Goal: Task Accomplishment & Management: Manage account settings

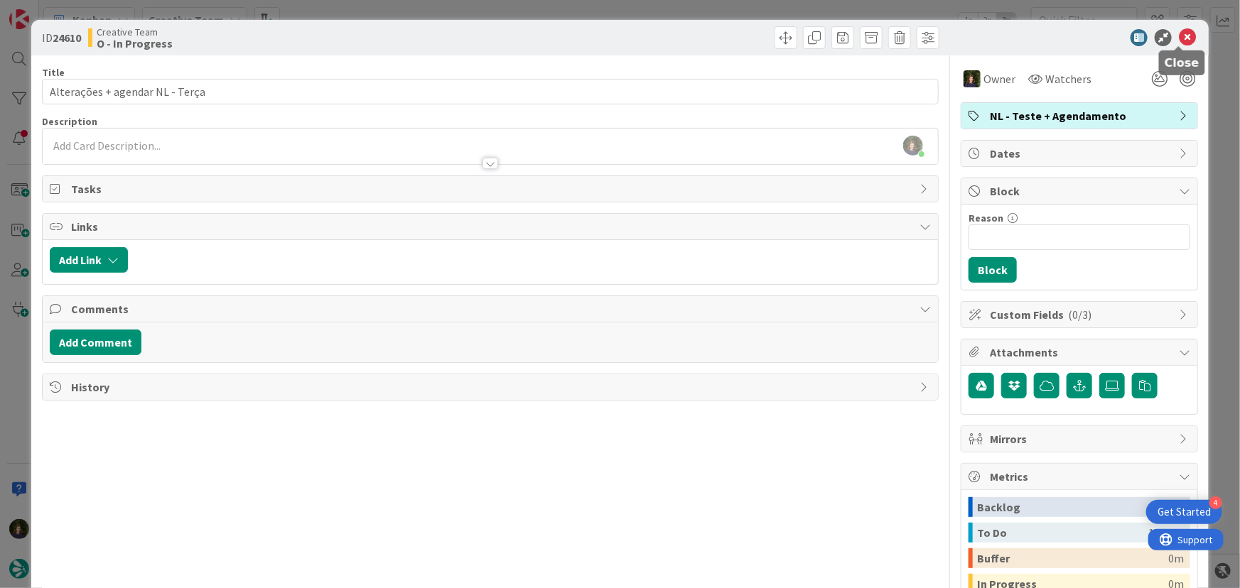
click at [1179, 38] on icon at bounding box center [1187, 37] width 17 height 17
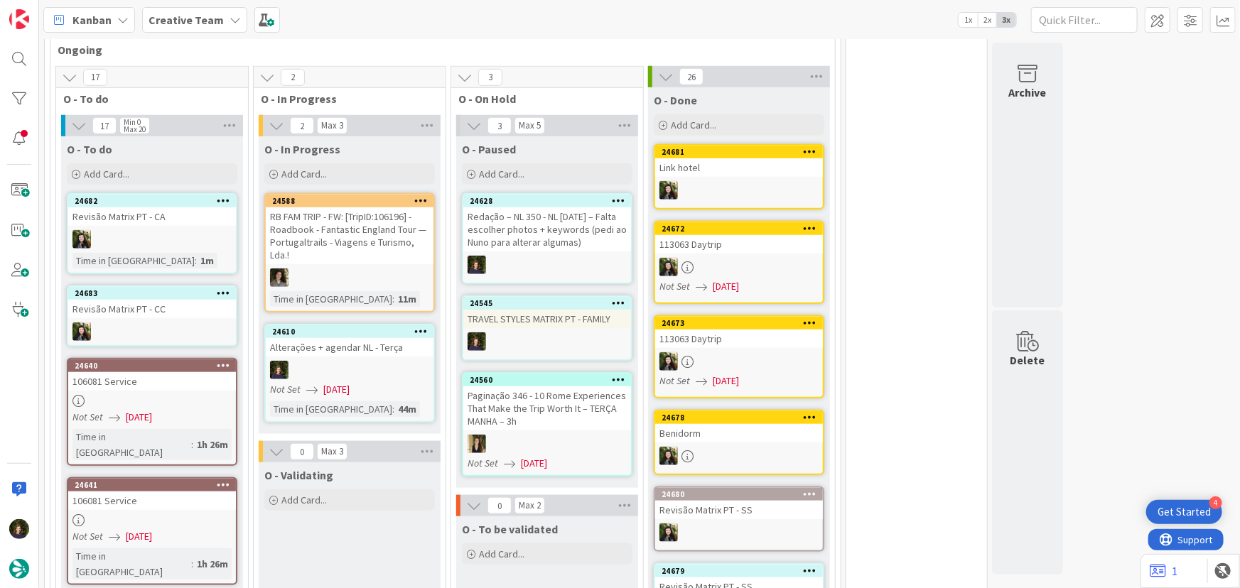
click at [427, 327] on div at bounding box center [421, 332] width 26 height 10
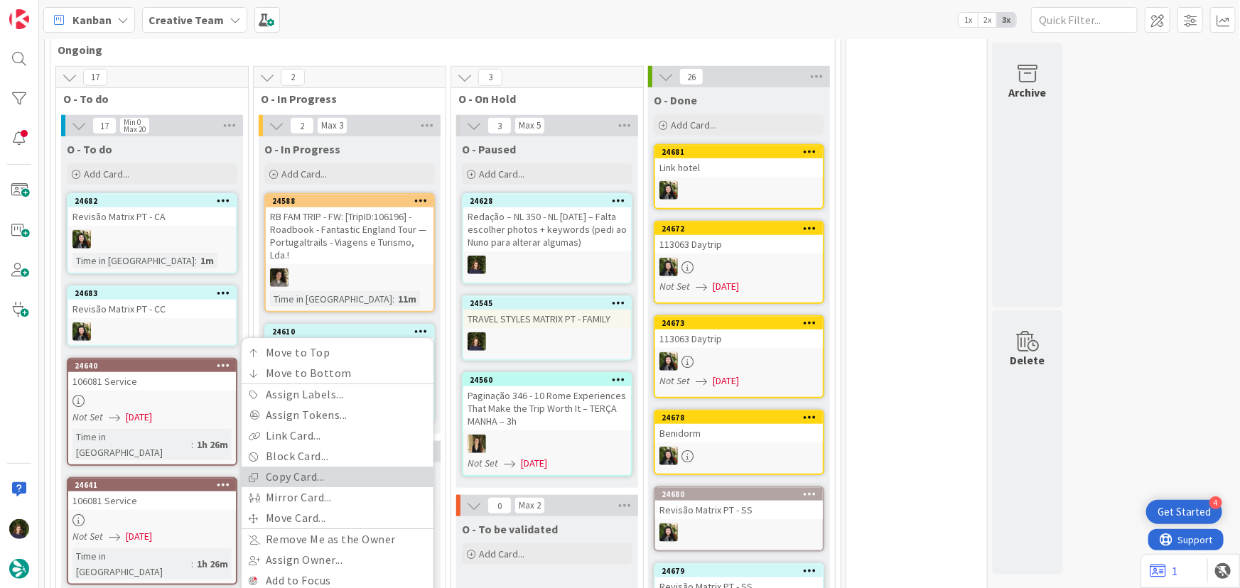
click at [323, 468] on link "Copy Card..." at bounding box center [338, 478] width 192 height 21
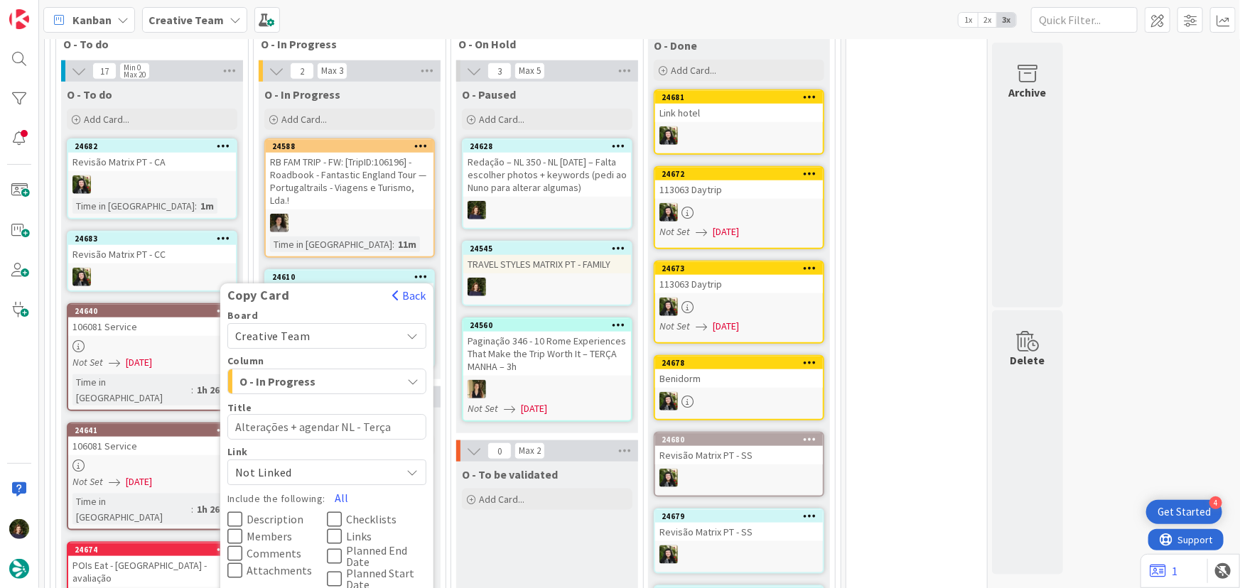
scroll to position [657, 0]
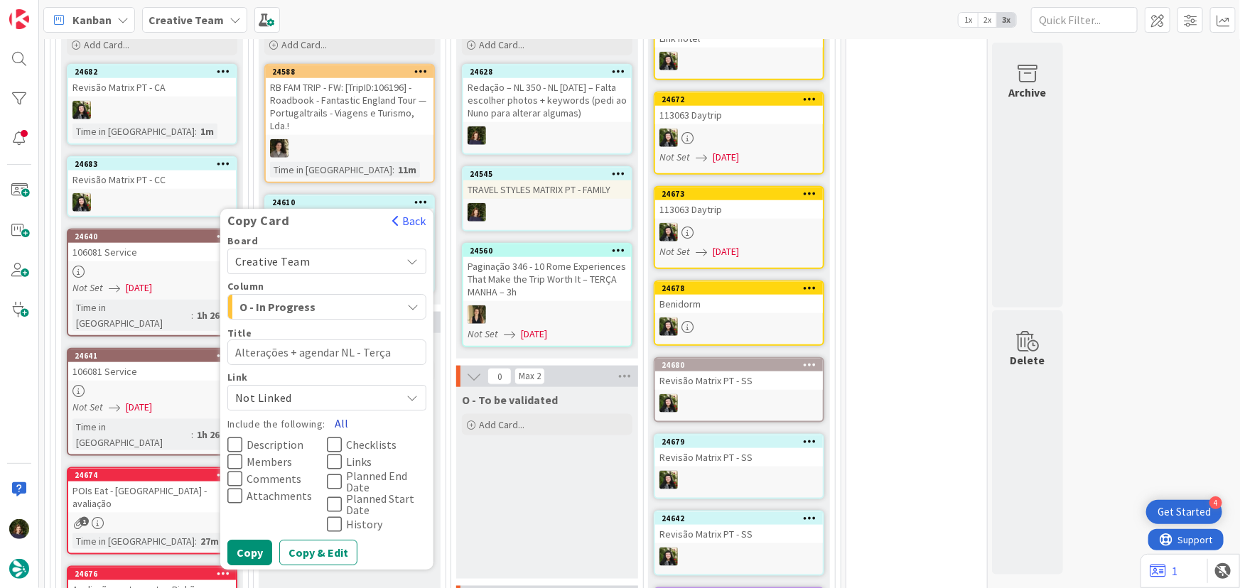
click at [338, 411] on button "All" at bounding box center [341, 424] width 32 height 26
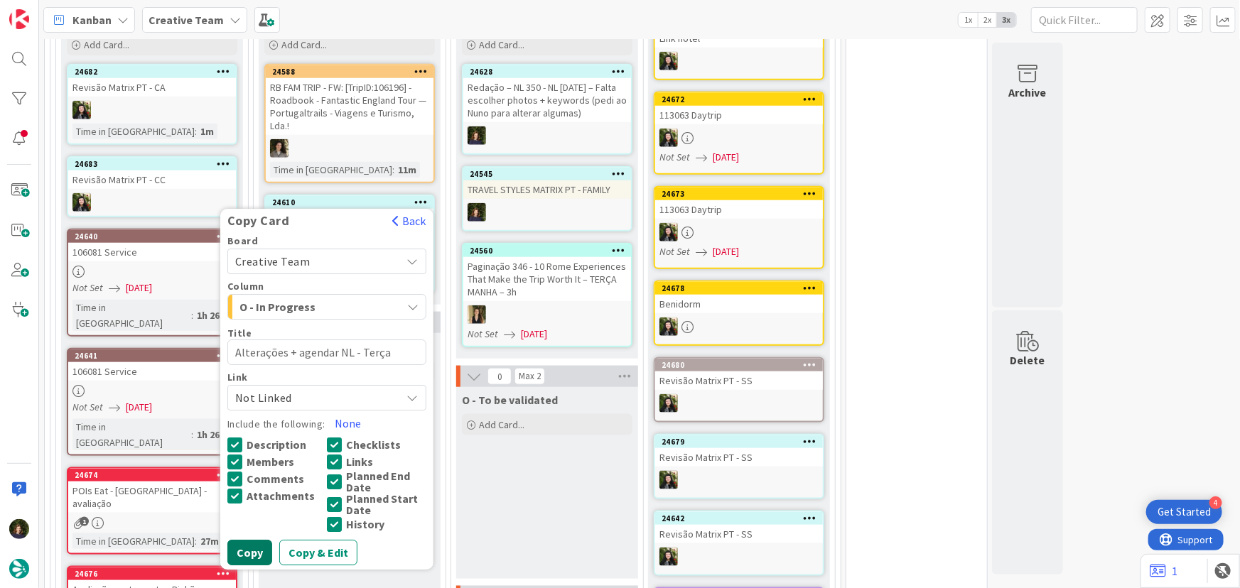
click at [253, 544] on button "Copy" at bounding box center [249, 554] width 45 height 26
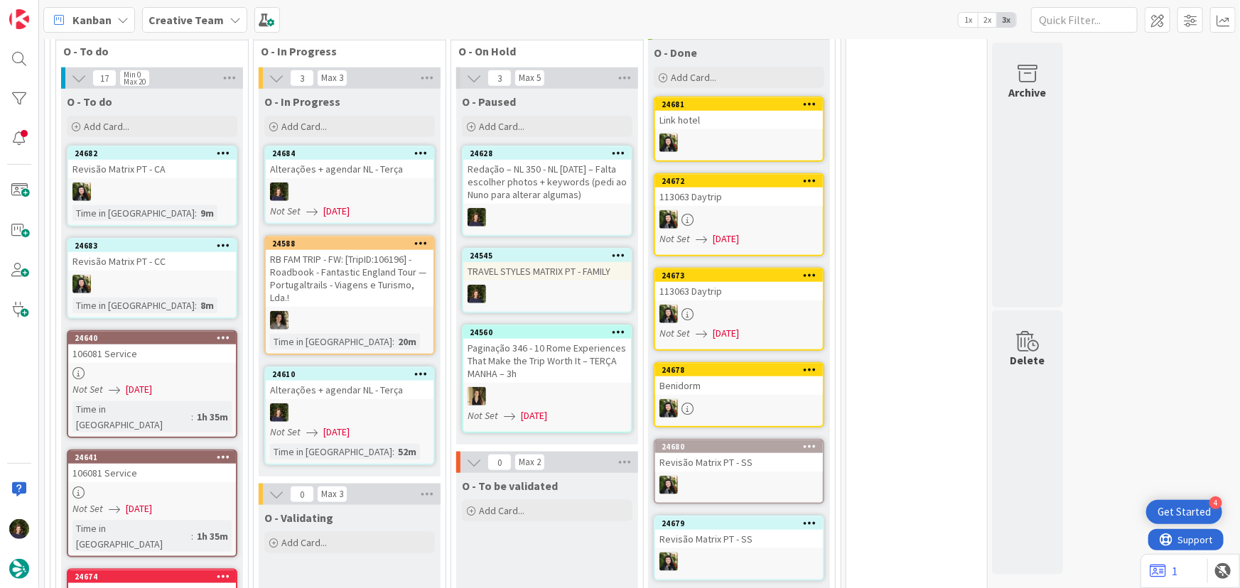
scroll to position [528, 0]
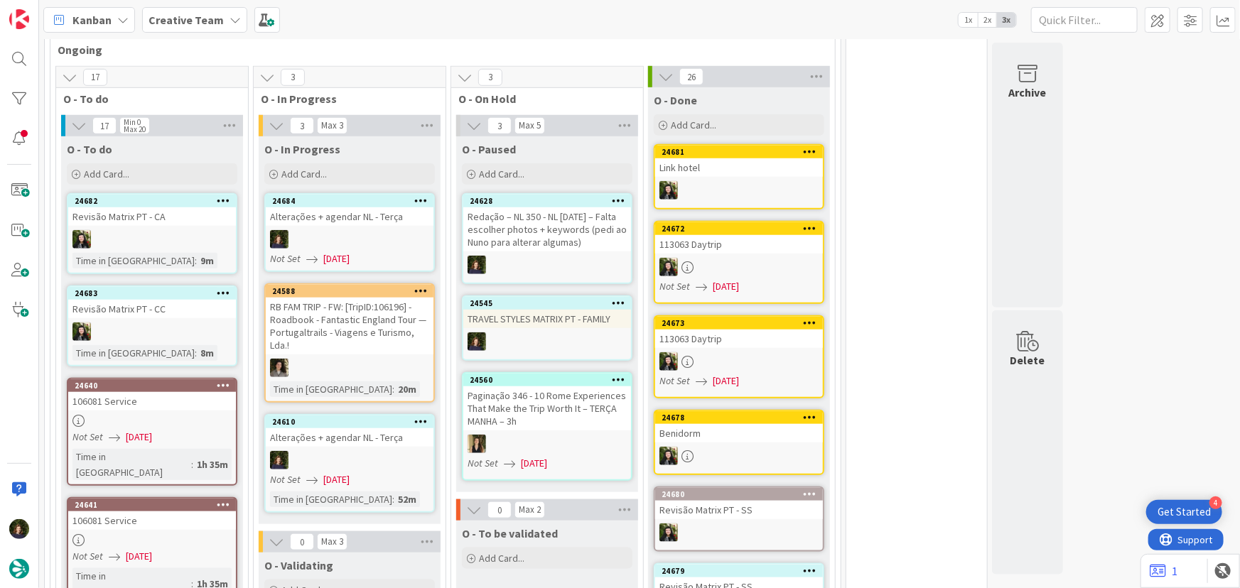
click at [364, 451] on div at bounding box center [350, 460] width 168 height 18
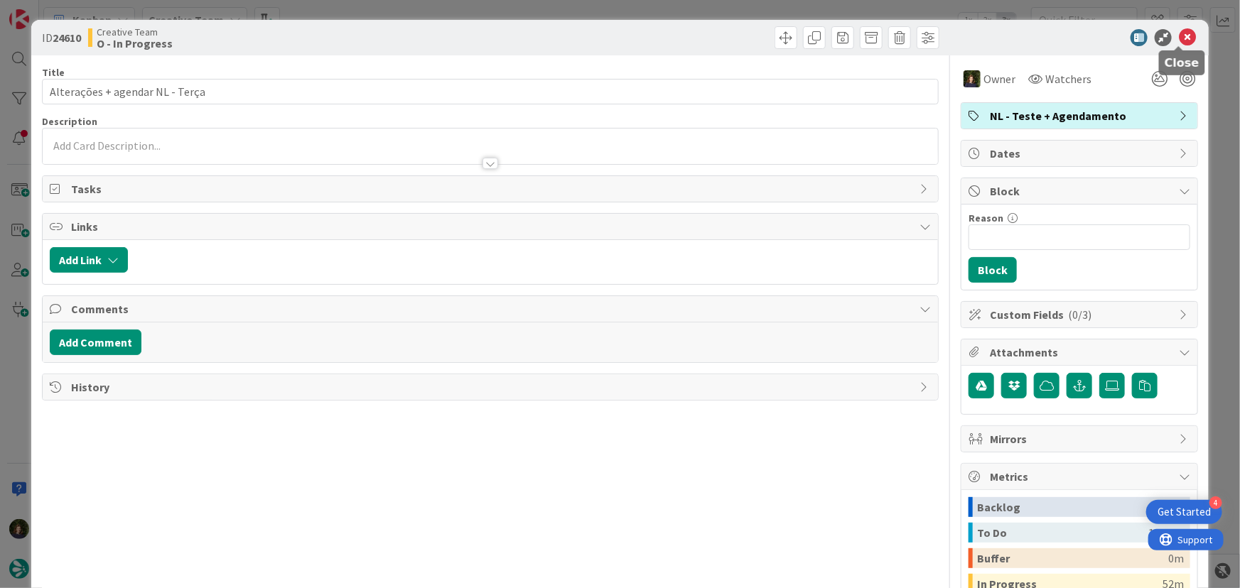
click at [1179, 37] on icon at bounding box center [1187, 37] width 17 height 17
type textarea "x"
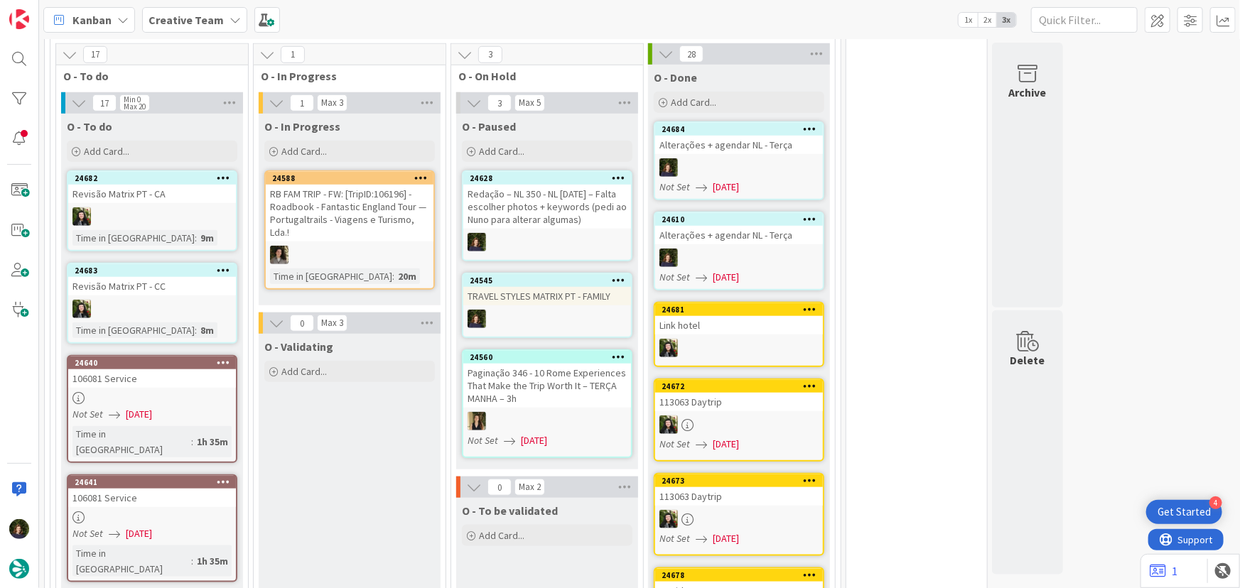
scroll to position [581, 0]
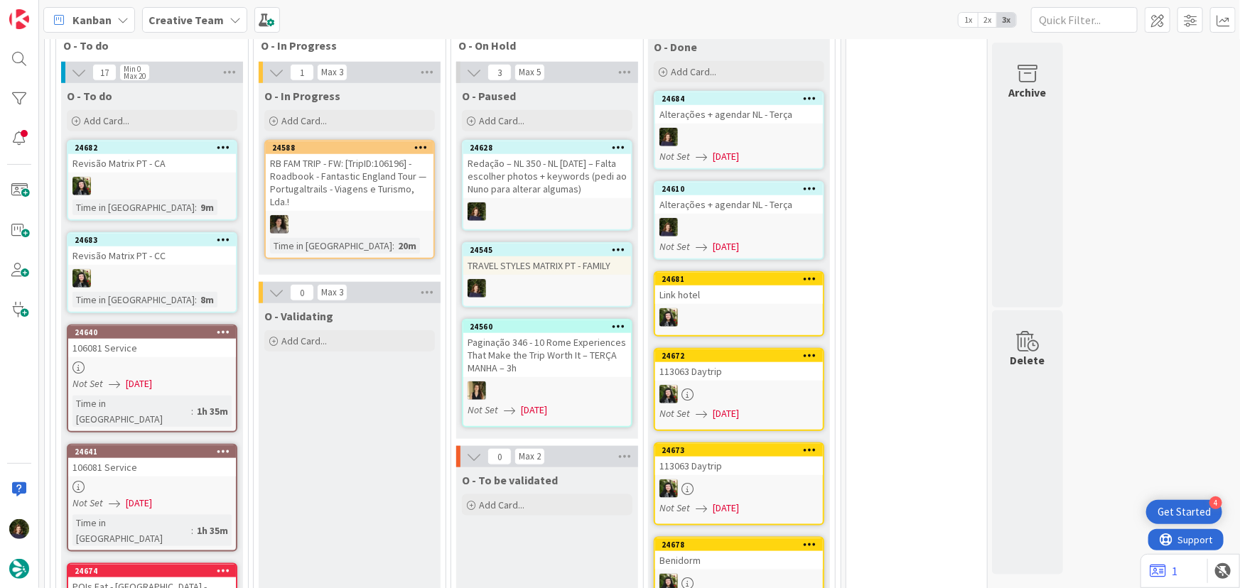
click at [131, 362] on div at bounding box center [152, 368] width 168 height 12
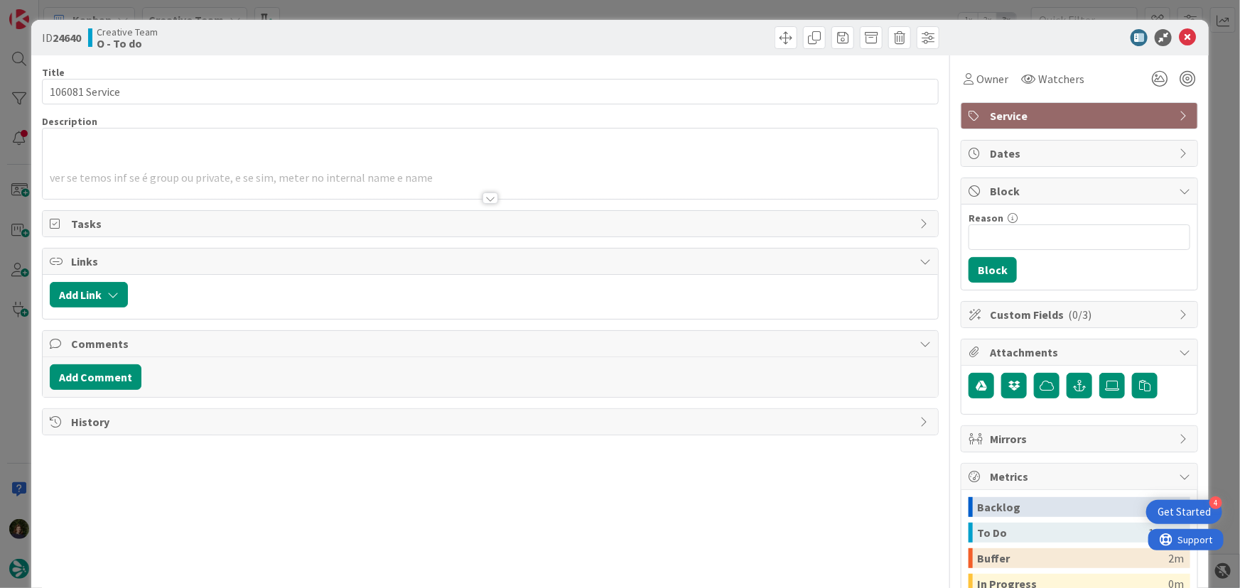
click at [487, 200] on div at bounding box center [490, 198] width 16 height 11
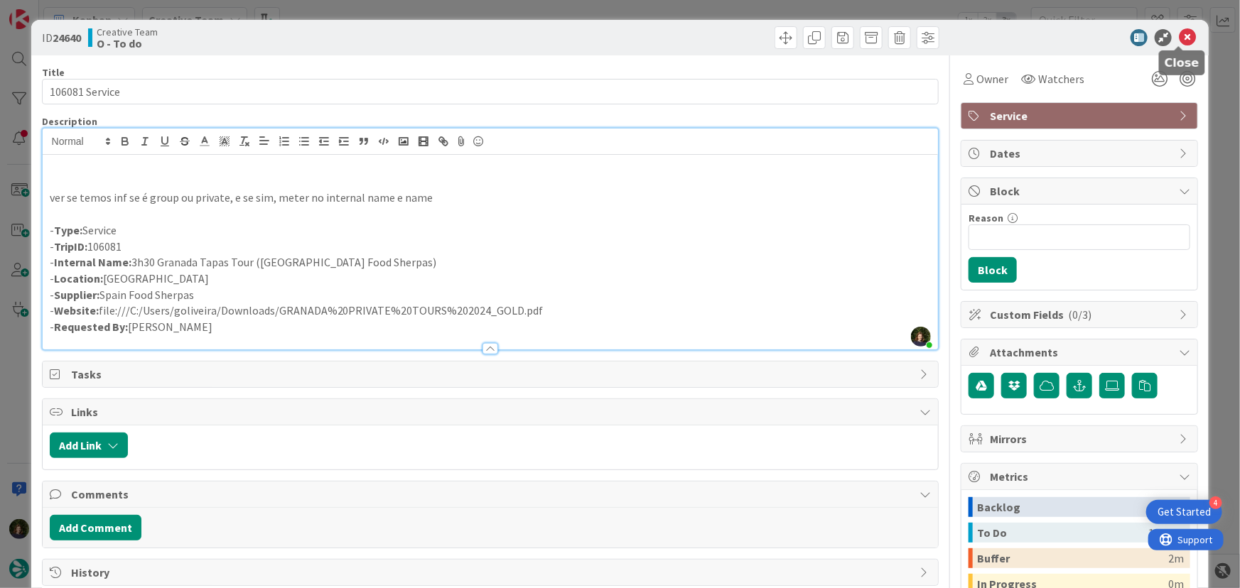
click at [1179, 37] on icon at bounding box center [1187, 37] width 17 height 17
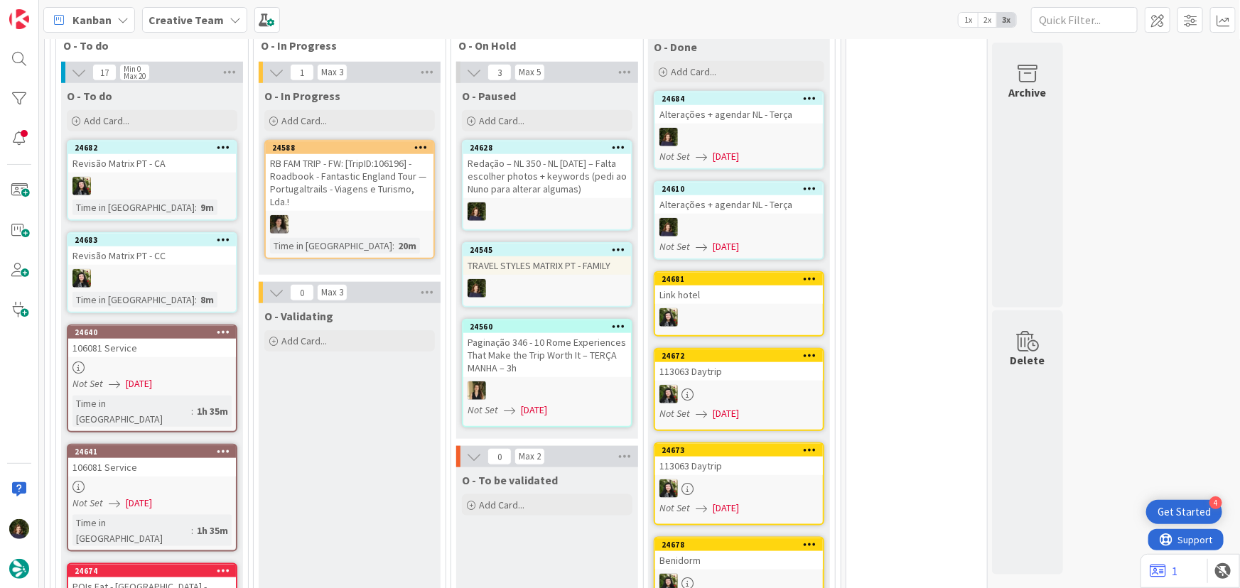
click at [151, 496] on span "[DATE]" at bounding box center [139, 503] width 26 height 15
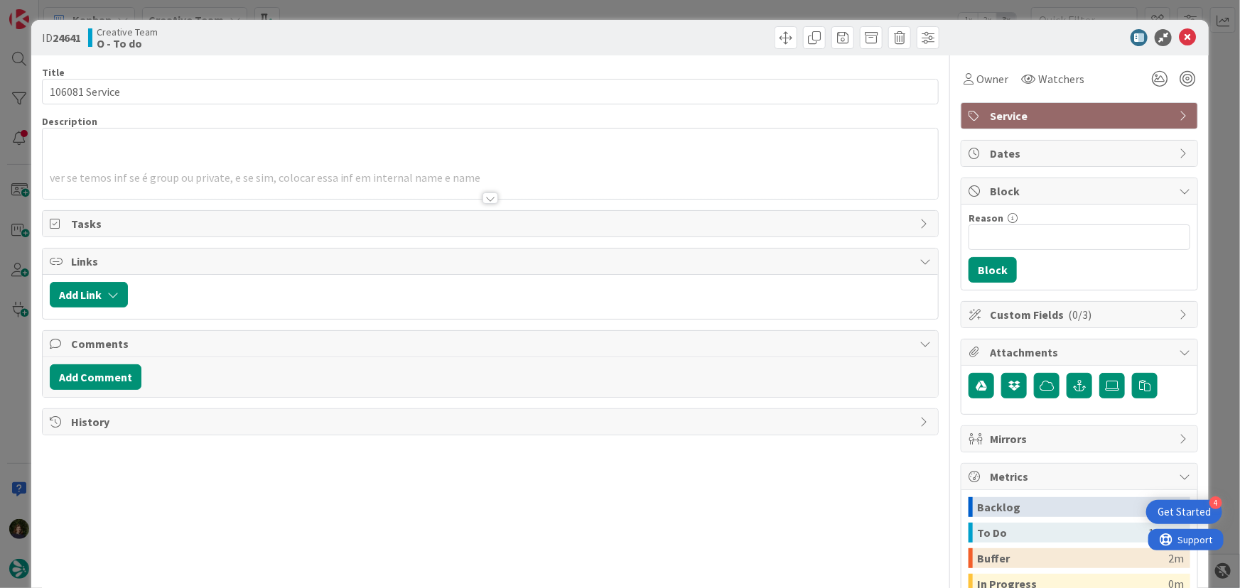
click at [490, 199] on div at bounding box center [490, 198] width 16 height 11
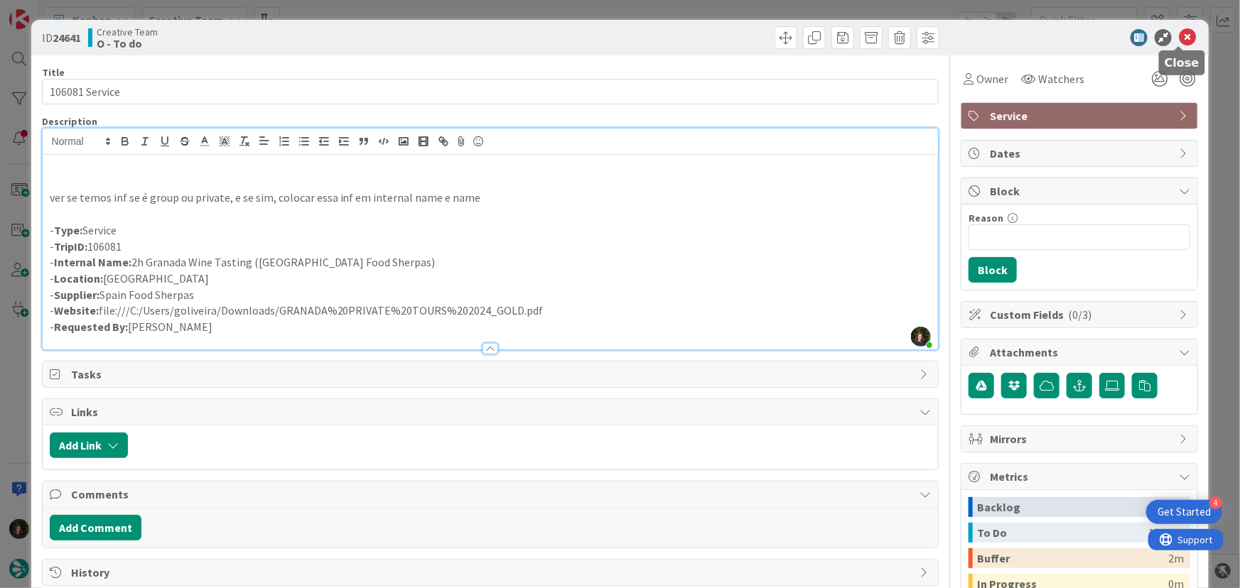
click at [1179, 42] on icon at bounding box center [1187, 37] width 17 height 17
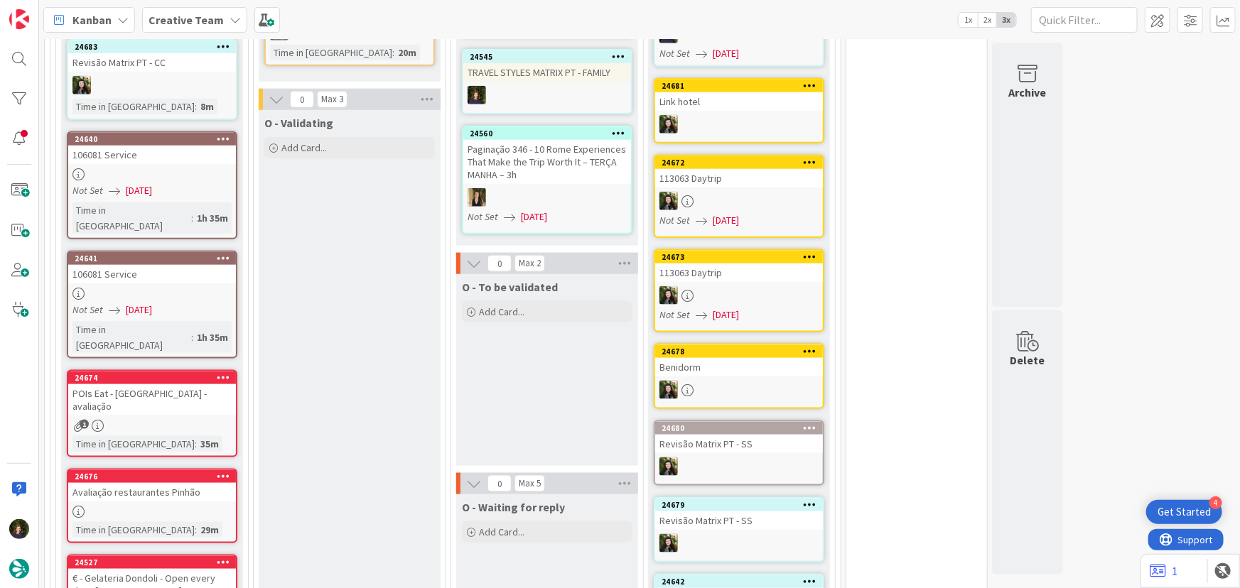
click at [150, 384] on div "POIs Eat - [GEOGRAPHIC_DATA] - avaliação" at bounding box center [152, 399] width 168 height 31
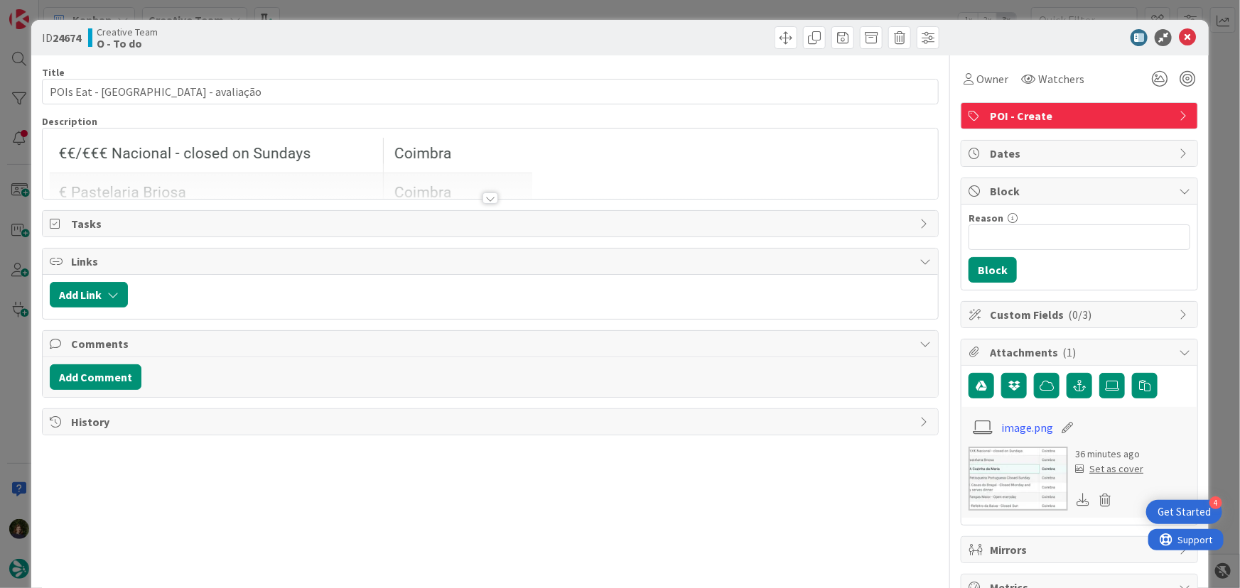
click at [486, 199] on div at bounding box center [490, 198] width 16 height 11
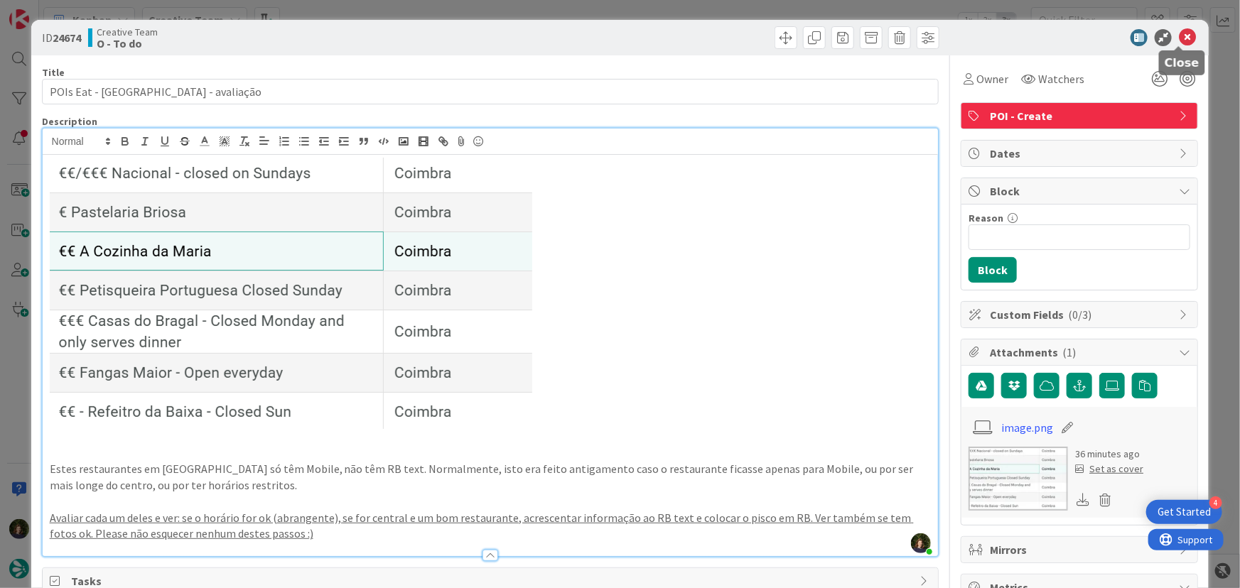
click at [1184, 38] on icon at bounding box center [1187, 37] width 17 height 17
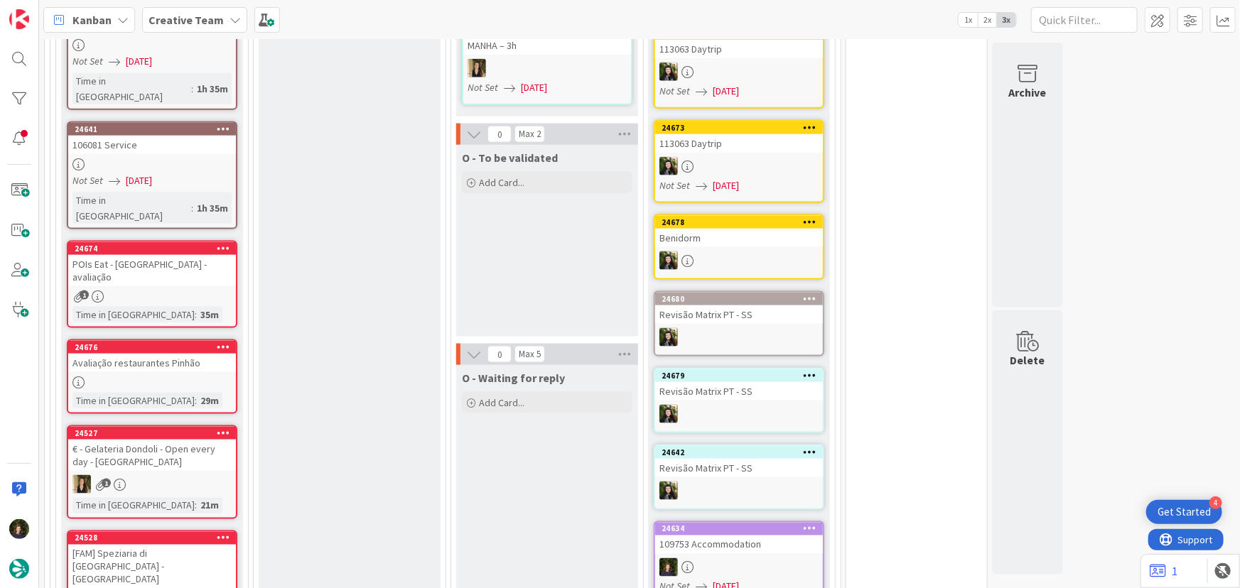
click at [114, 340] on div "24676 Avaliação restaurantes Pinhão Time in Column : 29m" at bounding box center [152, 377] width 171 height 75
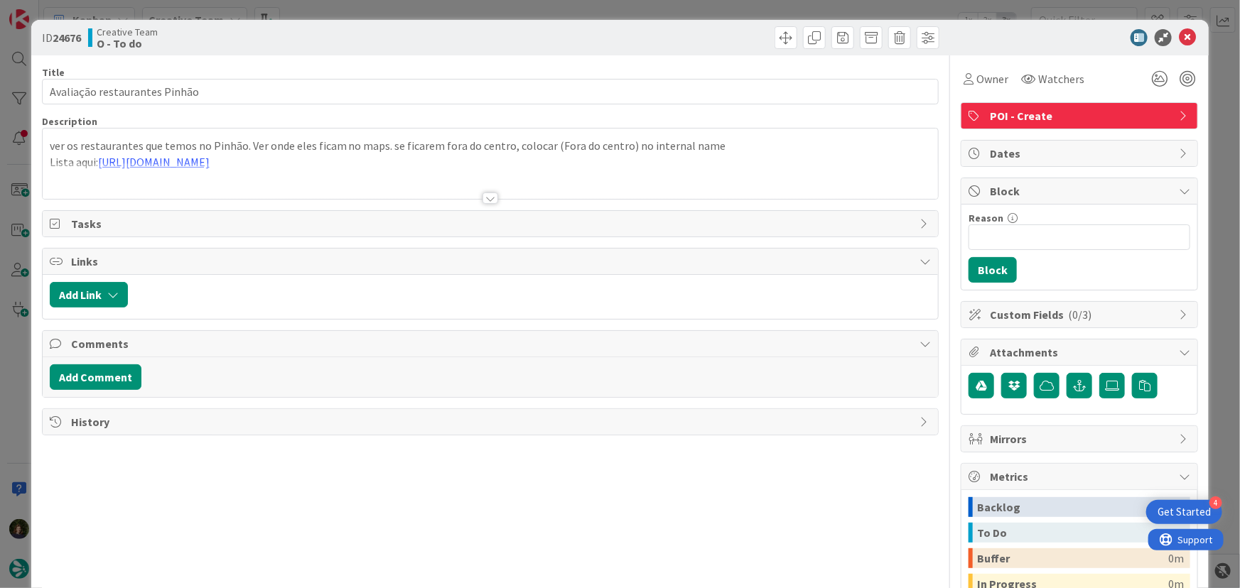
click at [487, 197] on div at bounding box center [490, 198] width 16 height 11
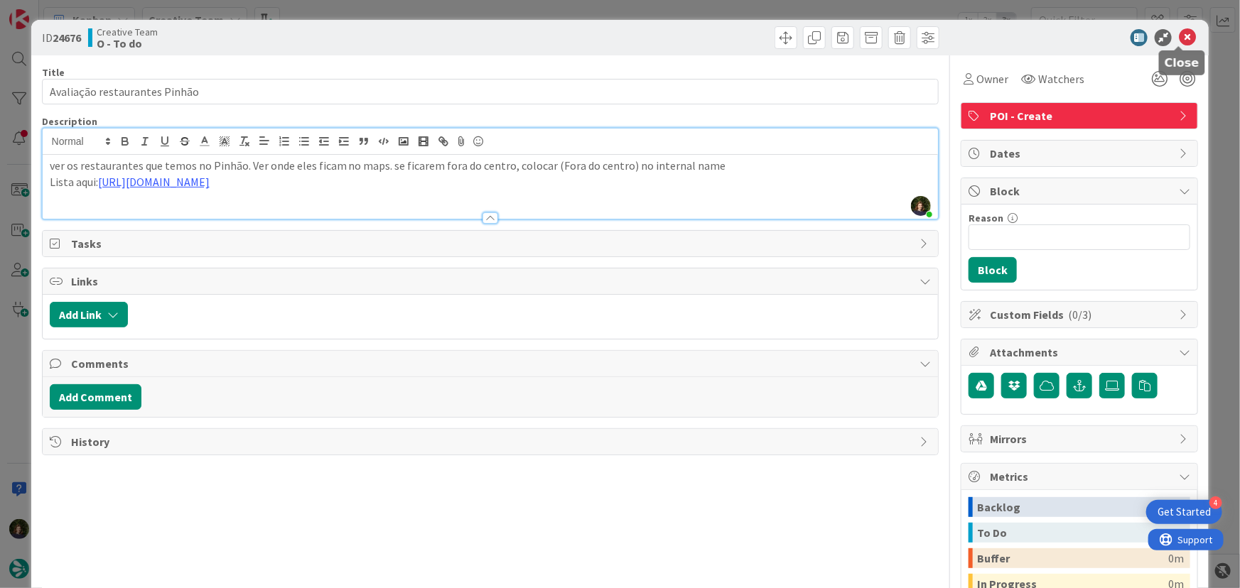
click at [1180, 37] on icon at bounding box center [1187, 37] width 17 height 17
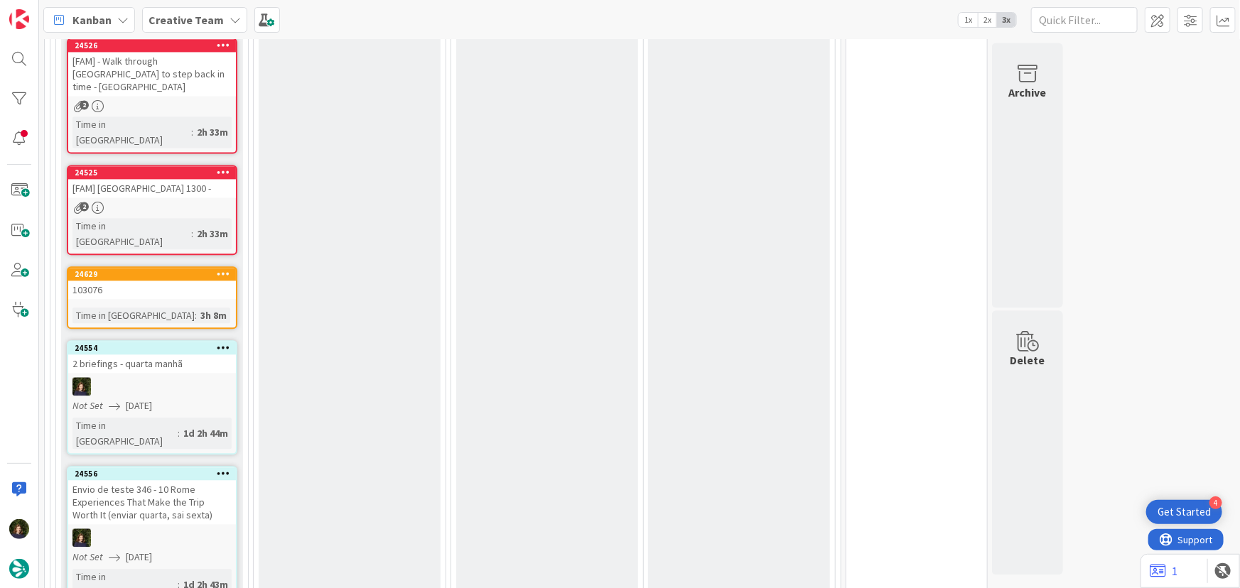
scroll to position [1485, 0]
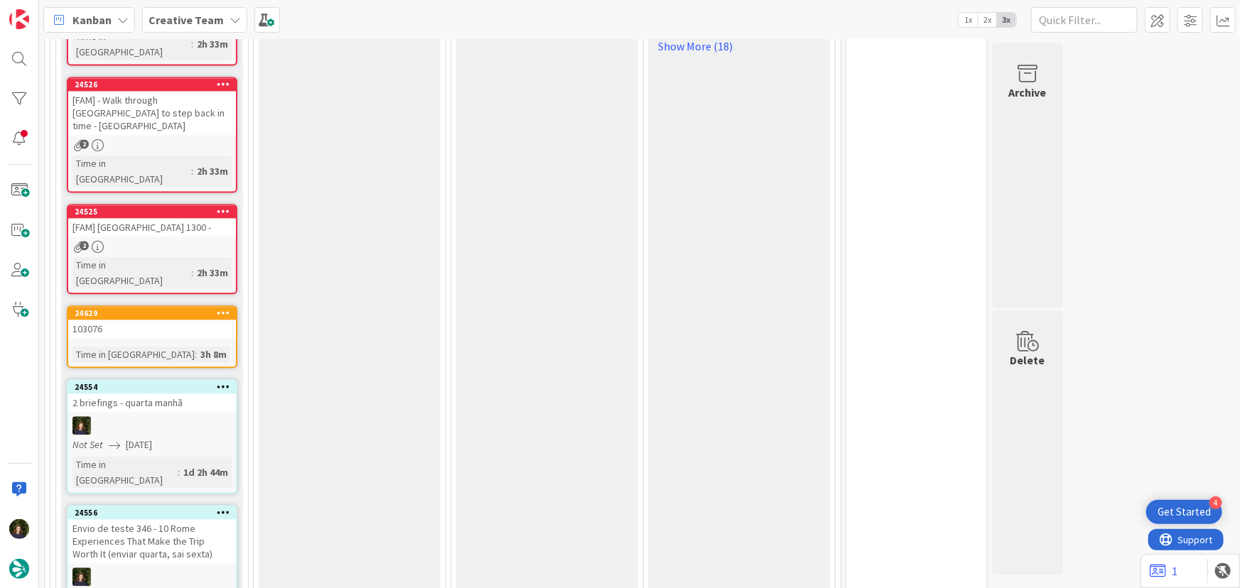
click at [148, 416] on div at bounding box center [152, 425] width 168 height 18
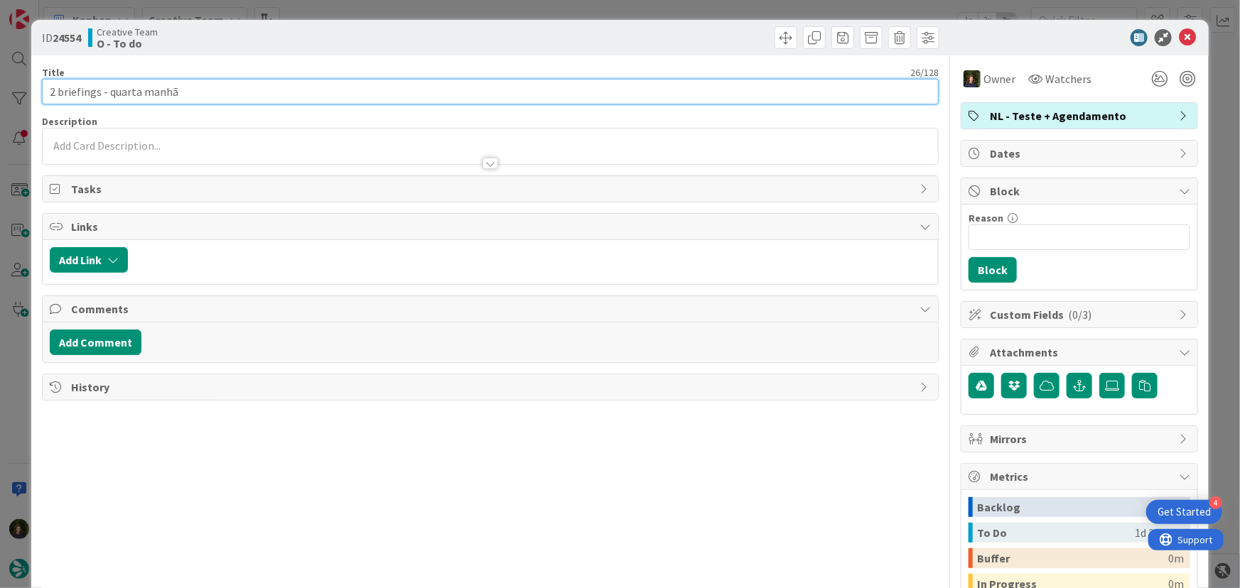
click at [55, 95] on input "2 briefings - quarta manhã" at bounding box center [490, 92] width 897 height 26
type input "1 briefing NL Clientes - quarta manhã"
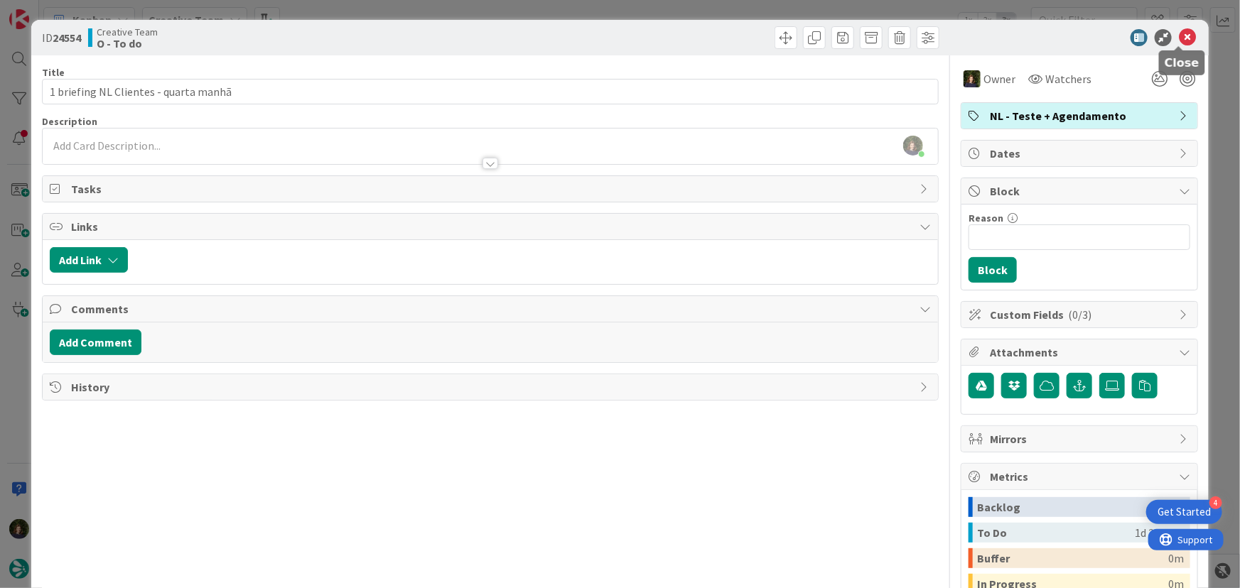
click at [1182, 33] on icon at bounding box center [1187, 37] width 17 height 17
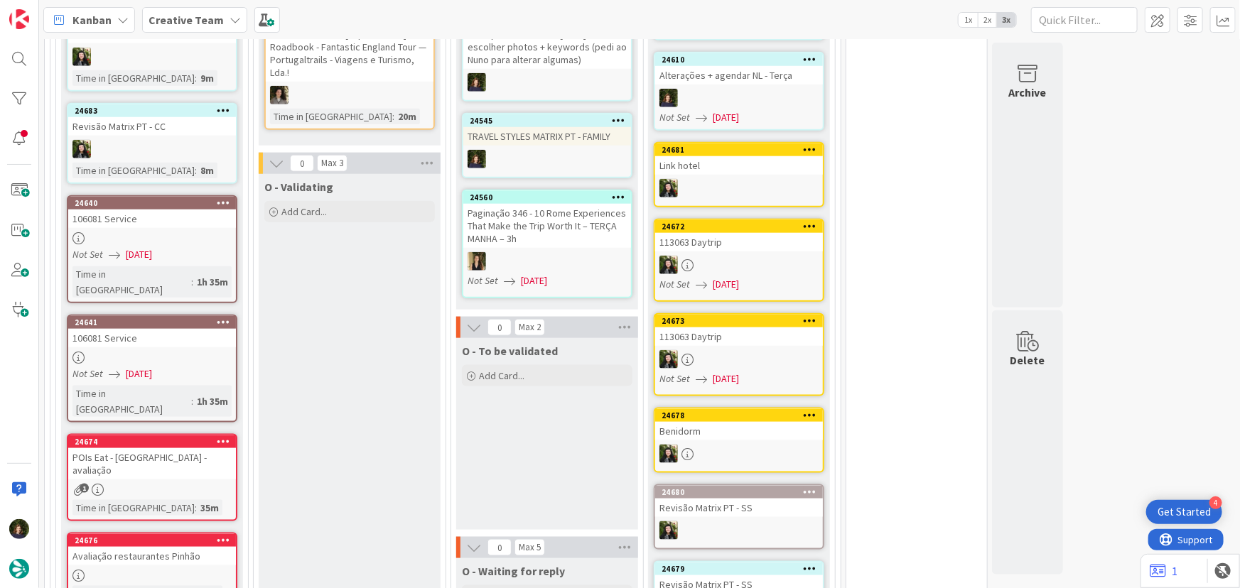
click at [149, 352] on div at bounding box center [152, 358] width 168 height 12
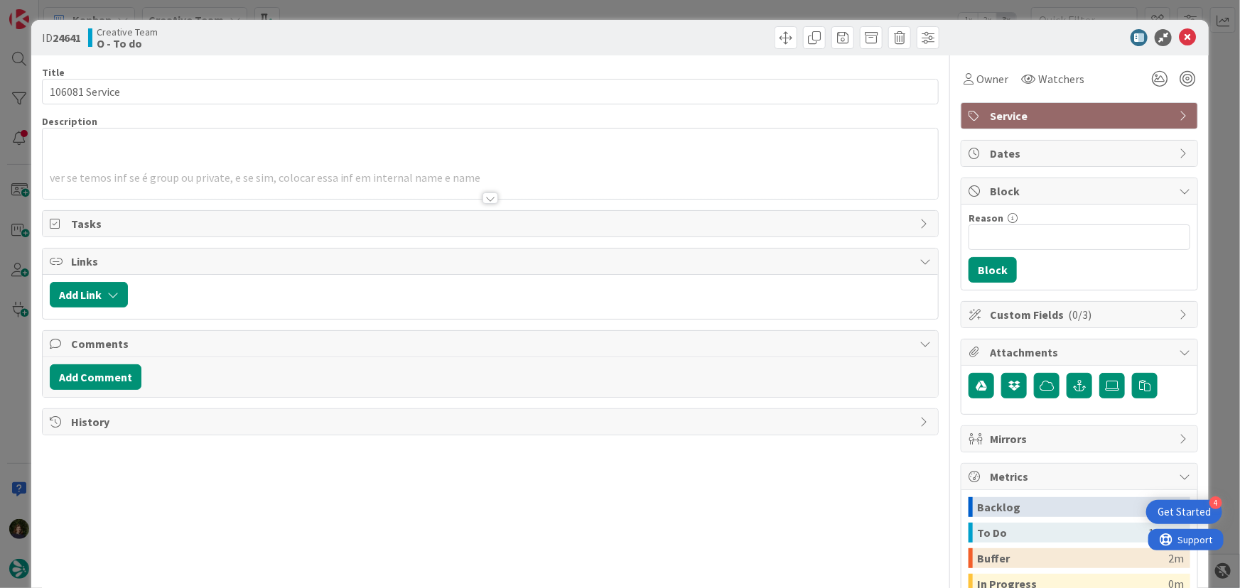
click at [488, 200] on div at bounding box center [490, 198] width 16 height 11
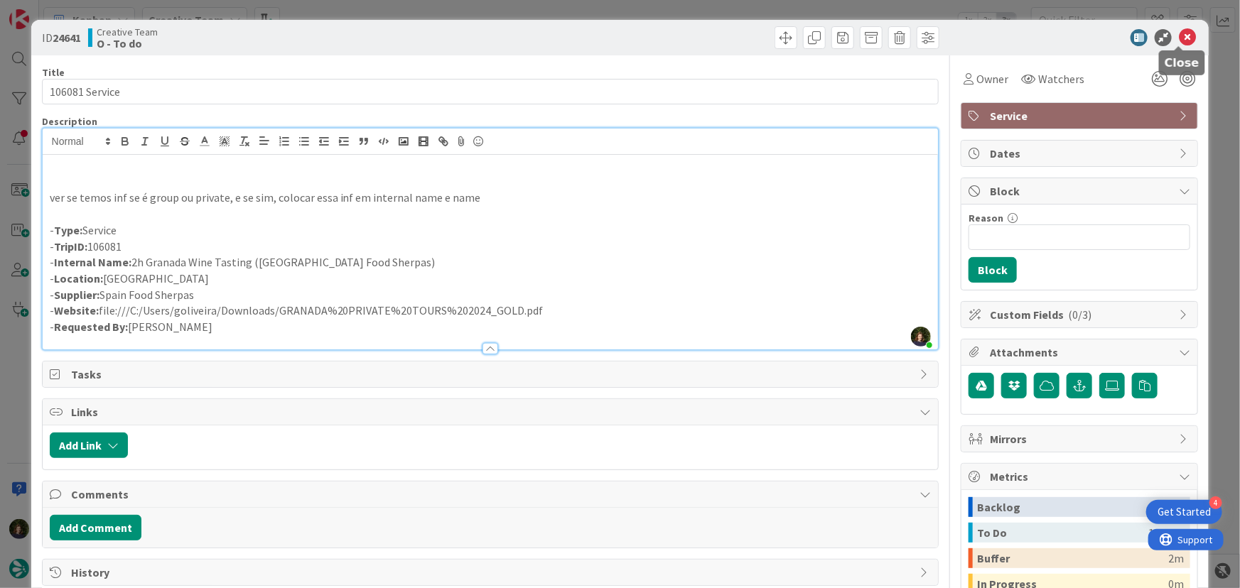
click at [1179, 38] on icon at bounding box center [1187, 37] width 17 height 17
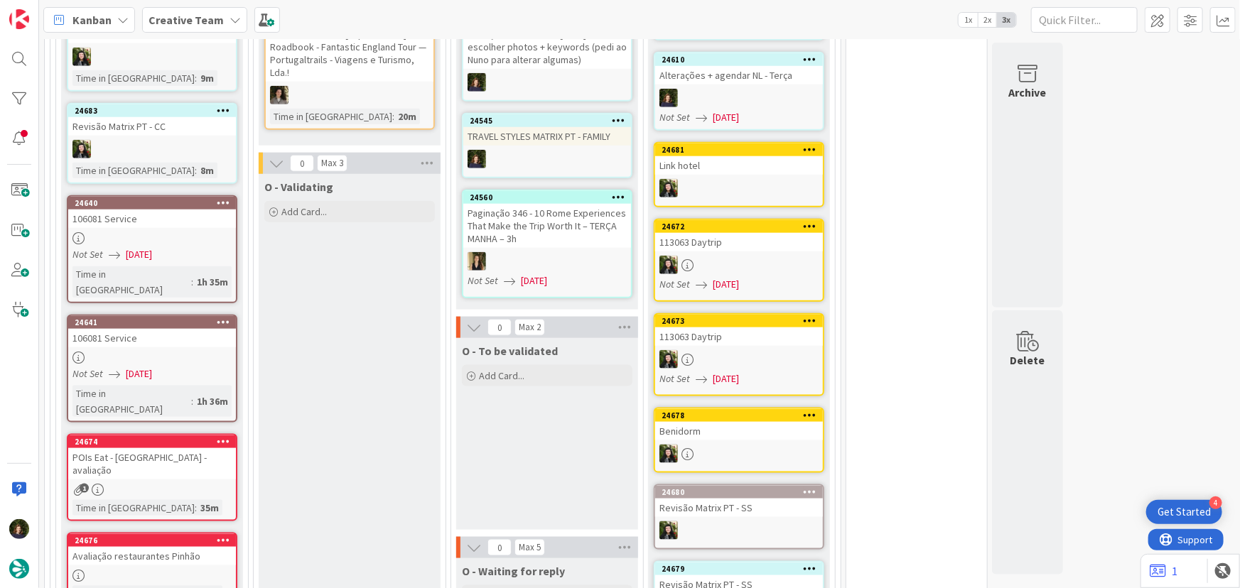
click at [161, 213] on div "106081 Service" at bounding box center [152, 219] width 168 height 18
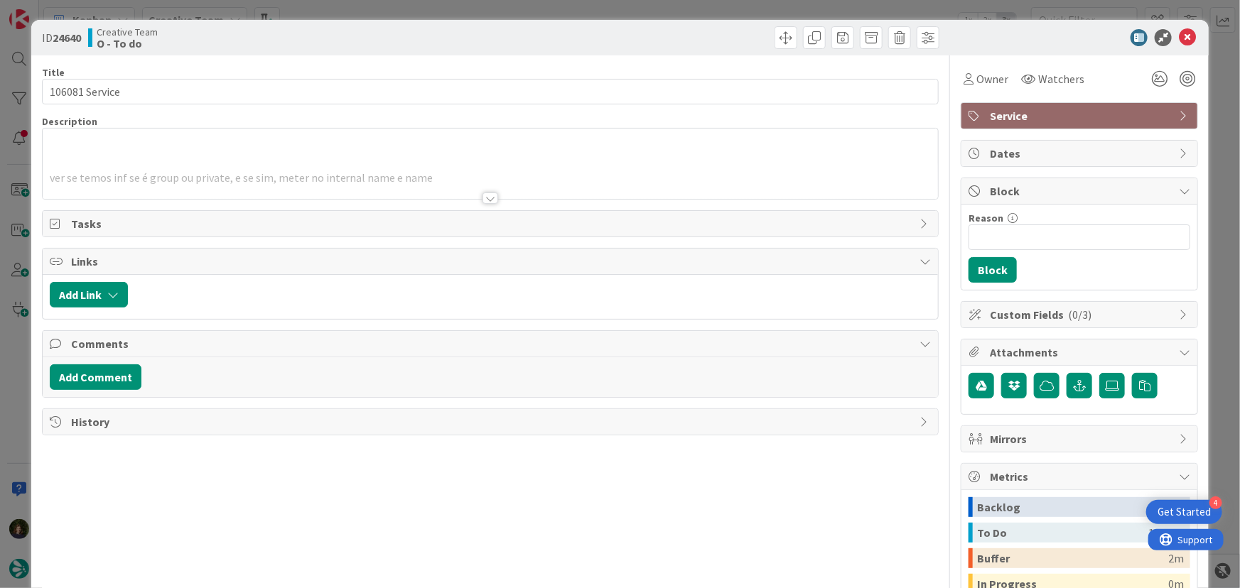
click at [492, 194] on div at bounding box center [490, 198] width 16 height 11
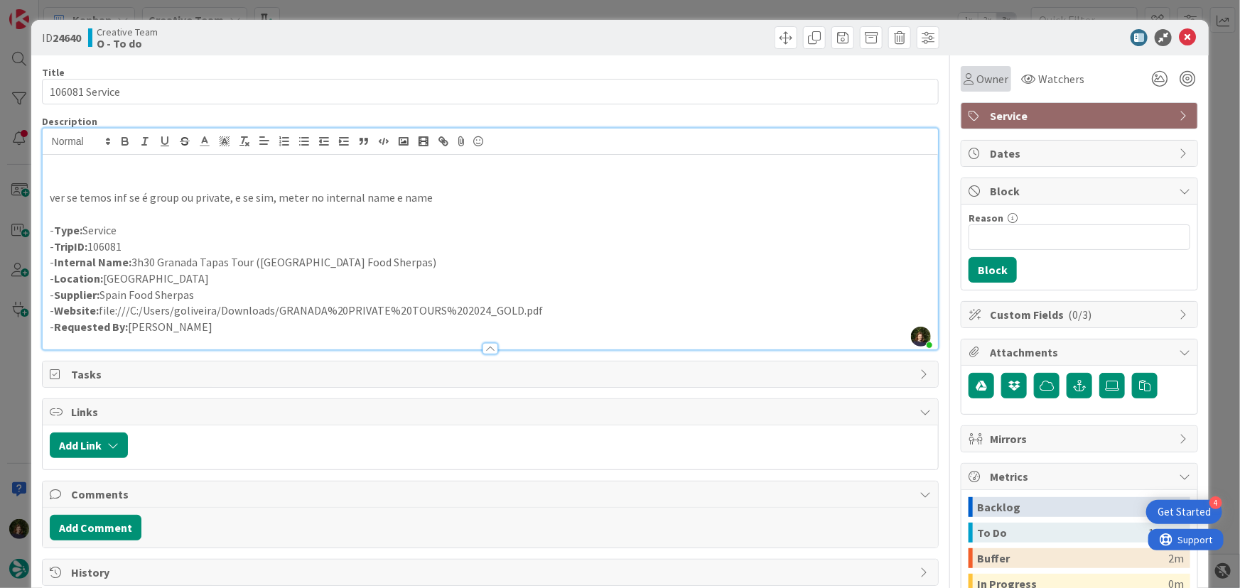
click at [983, 71] on span "Owner" at bounding box center [992, 78] width 32 height 17
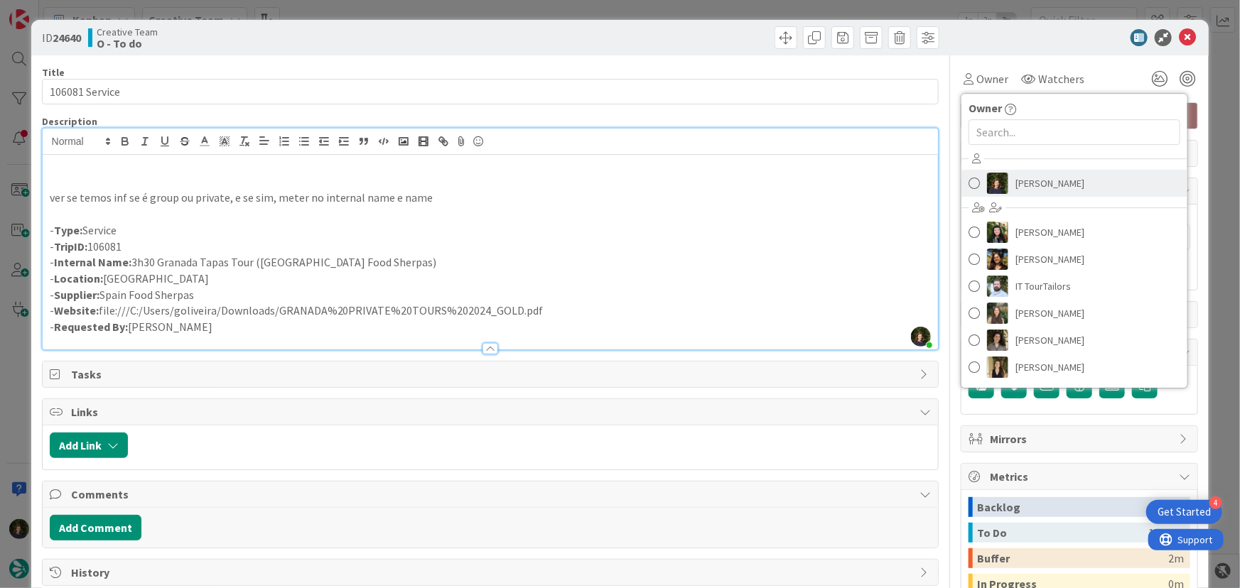
click at [1029, 188] on span "[PERSON_NAME]" at bounding box center [1049, 183] width 69 height 21
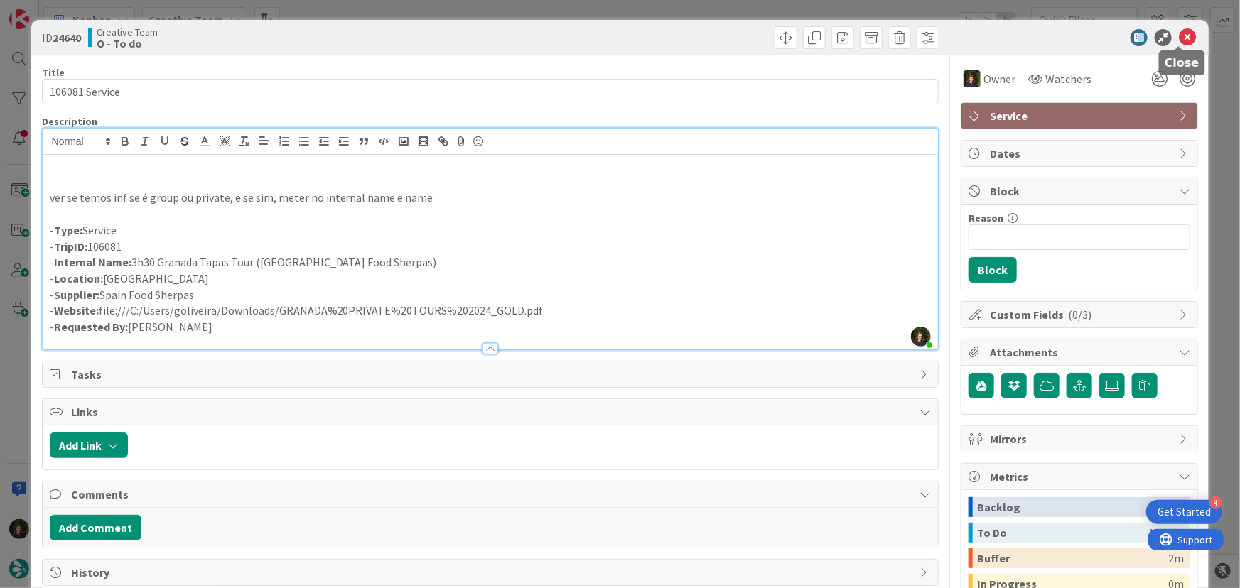
click at [1179, 41] on icon at bounding box center [1187, 37] width 17 height 17
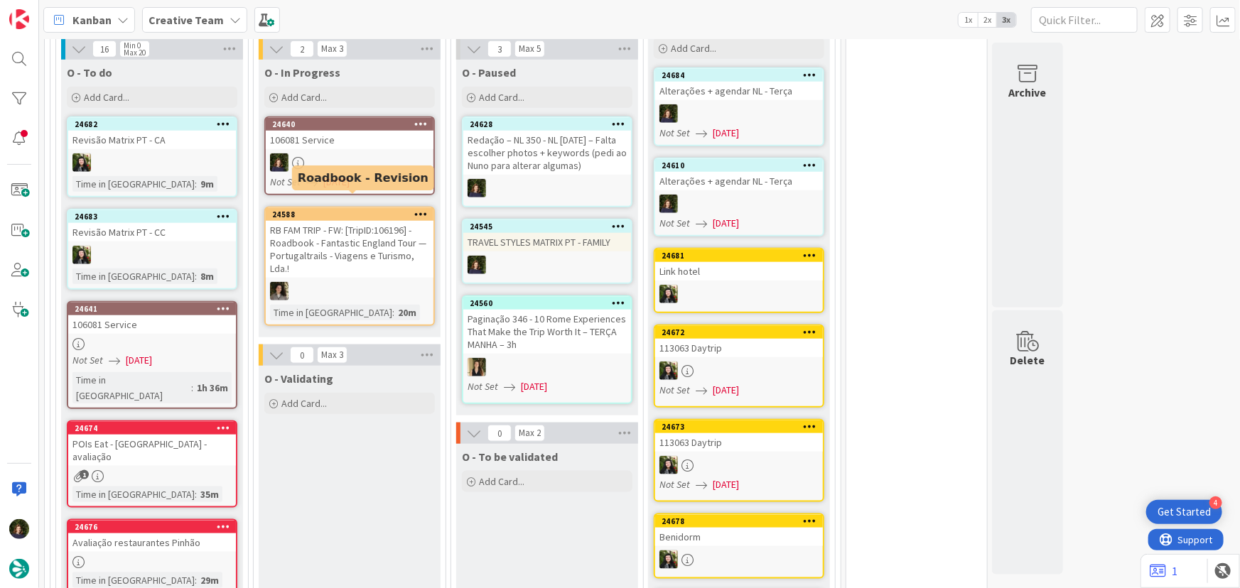
click at [346, 131] on div "106081 Service" at bounding box center [350, 140] width 168 height 18
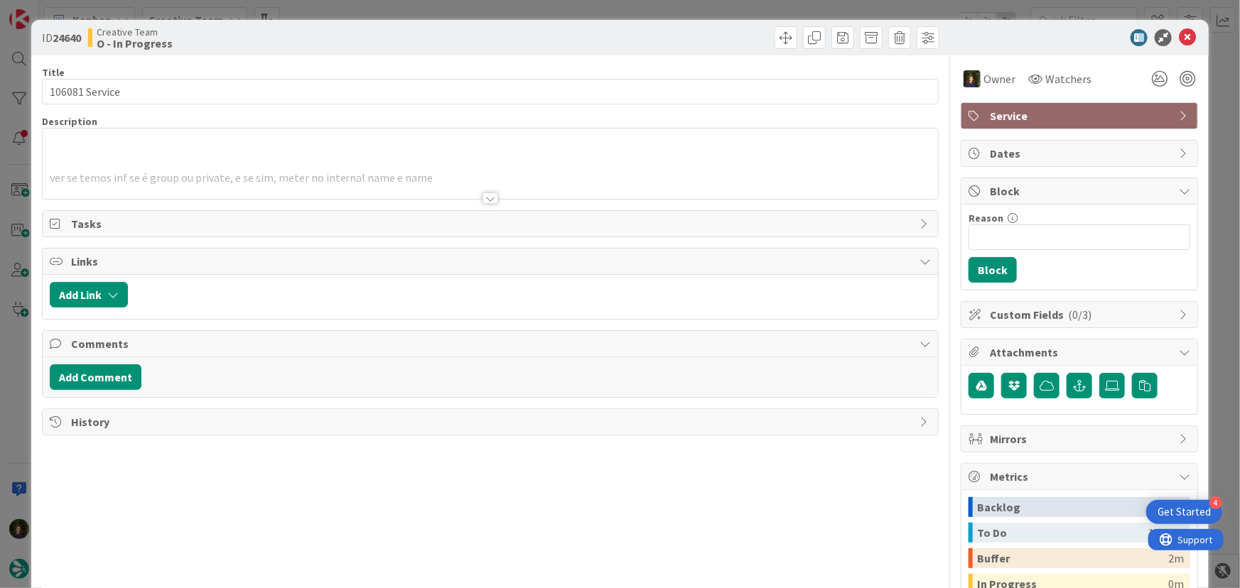
click at [491, 199] on div at bounding box center [490, 198] width 16 height 11
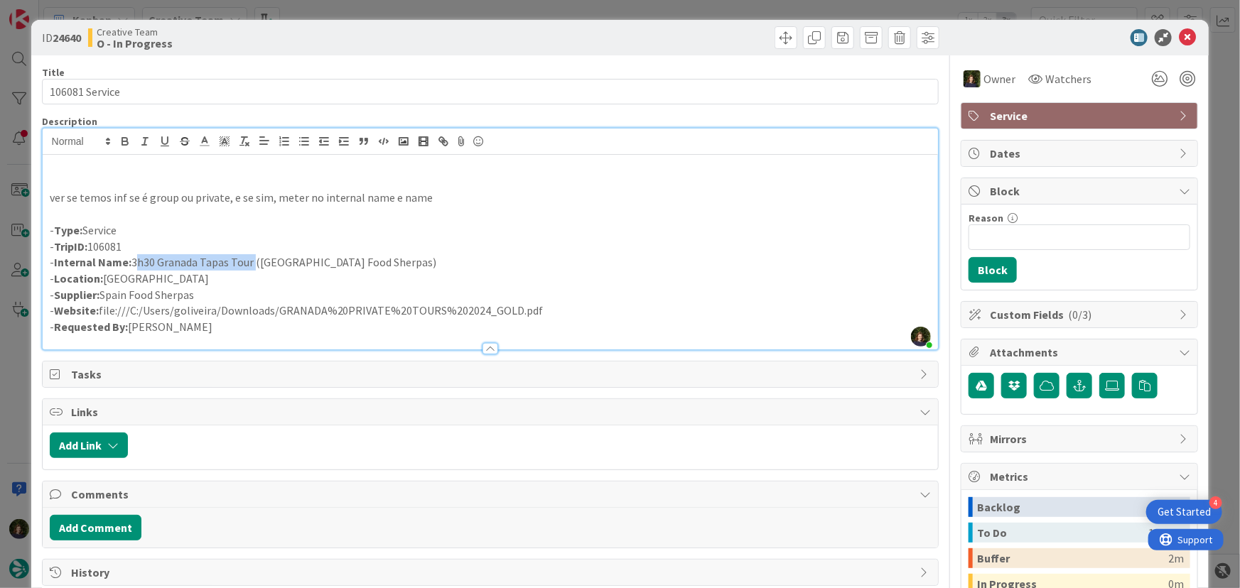
drag, startPoint x: 134, startPoint y: 264, endPoint x: 252, endPoint y: 260, distance: 118.0
click at [252, 260] on p "- Internal Name: 3h30 Granada Tapas Tour ([GEOGRAPHIC_DATA] Food Sherpas)" at bounding box center [491, 262] width 882 height 16
copy p "3h30 Granada Tapas Tour"
click at [328, 310] on p "- Website: file:///C:/Users/goliveira/Downloads/GRANADA%20PRIVATE%20TOURS%20202…" at bounding box center [491, 311] width 882 height 16
drag, startPoint x: 102, startPoint y: 306, endPoint x: 537, endPoint y: 308, distance: 435.6
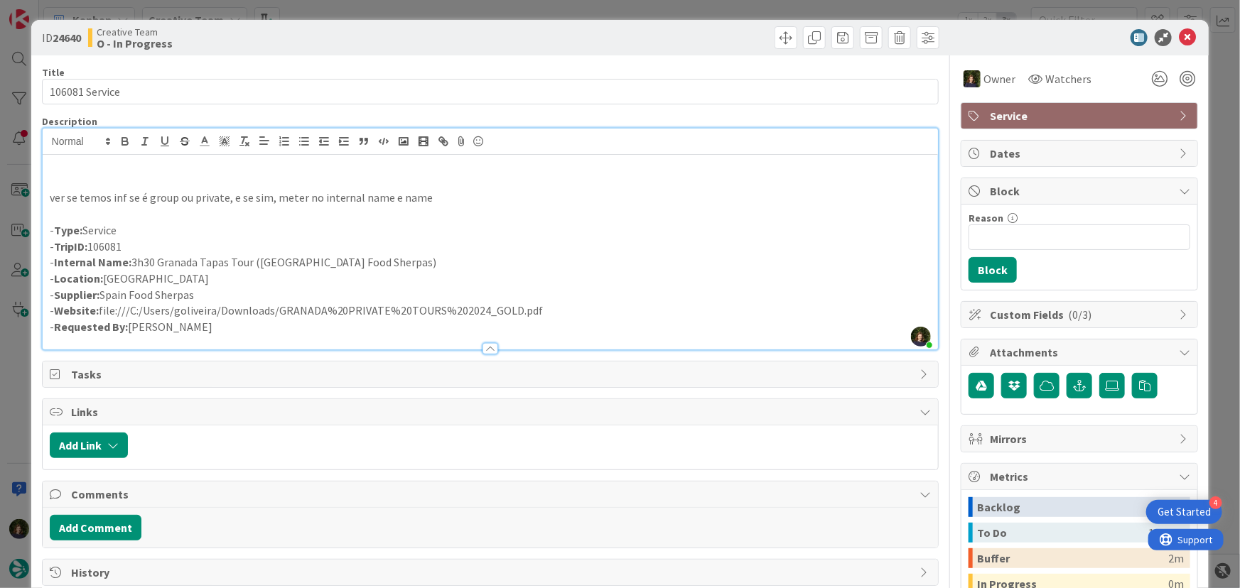
click at [537, 308] on p "- Website: file:///C:/Users/goliveira/Downloads/GRANADA%20PRIVATE%20TOURS%20202…" at bounding box center [491, 311] width 882 height 16
copy p "file:///C:/Users/goliveira/Downloads/GRANADA%20PRIVATE%20TOURS%202024_GOLD.pdf"
drag, startPoint x: 536, startPoint y: 308, endPoint x: 124, endPoint y: 313, distance: 412.2
click at [97, 313] on p "- Website: file:///C:/Users/goliveira/Downloads/GRANADA%20PRIVATE%20TOURS%20202…" at bounding box center [491, 311] width 882 height 16
copy p "file:///C:/Users/goliveira/Downloads/GRANADA%20PRIVATE%20TOURS%202024_GOLD.pdf"
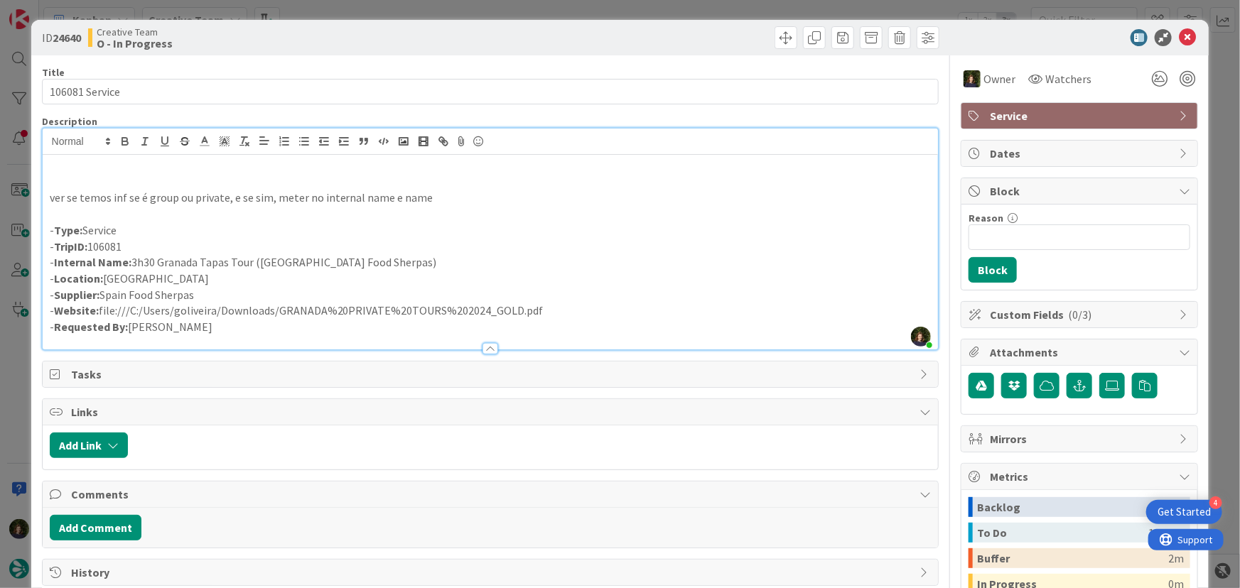
copy p "file:///C:/Users/goliveira/Downloads/GRANADA%20PRIVATE%20TOURS%202024_GOLD.pdf"
click at [1180, 29] on icon at bounding box center [1187, 37] width 17 height 17
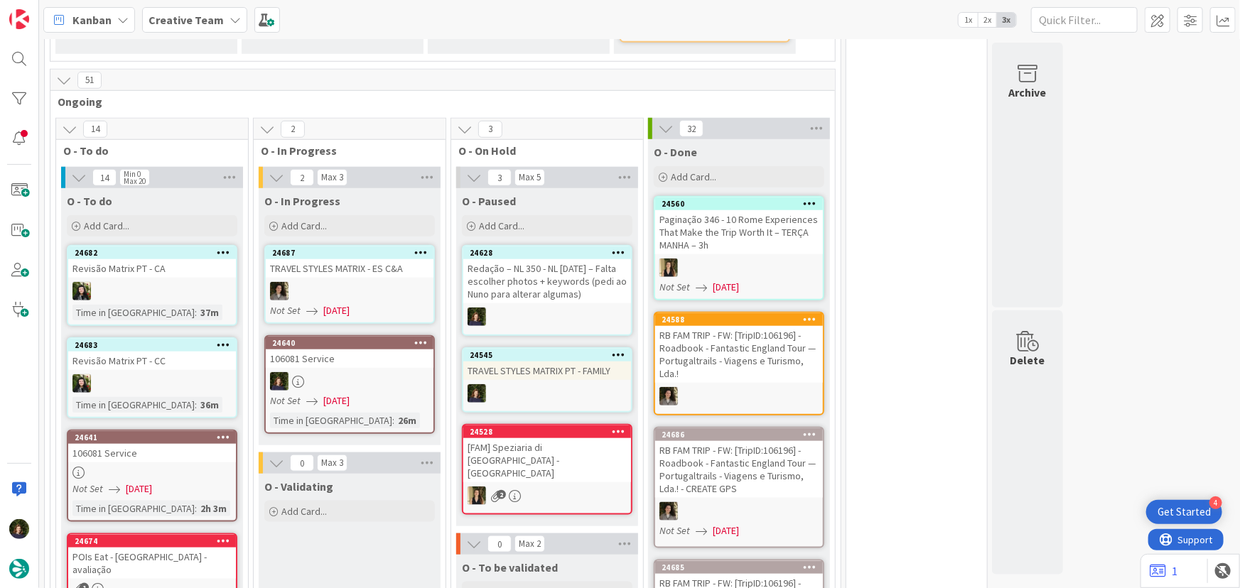
click at [335, 350] on div "106081 Service" at bounding box center [350, 359] width 168 height 18
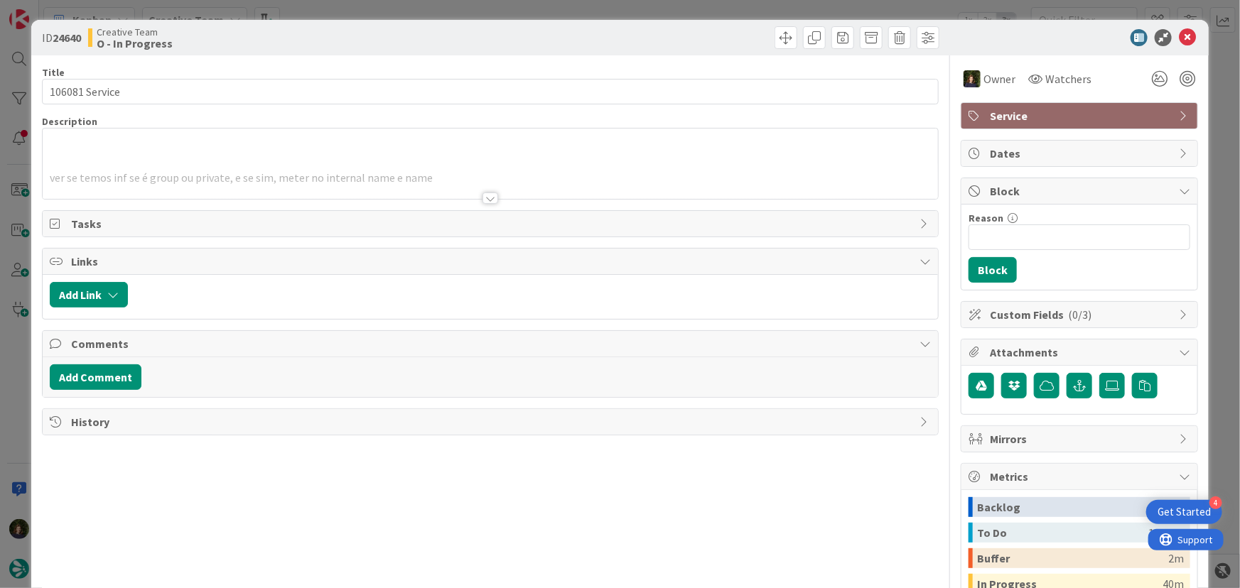
click at [483, 203] on div at bounding box center [490, 198] width 16 height 11
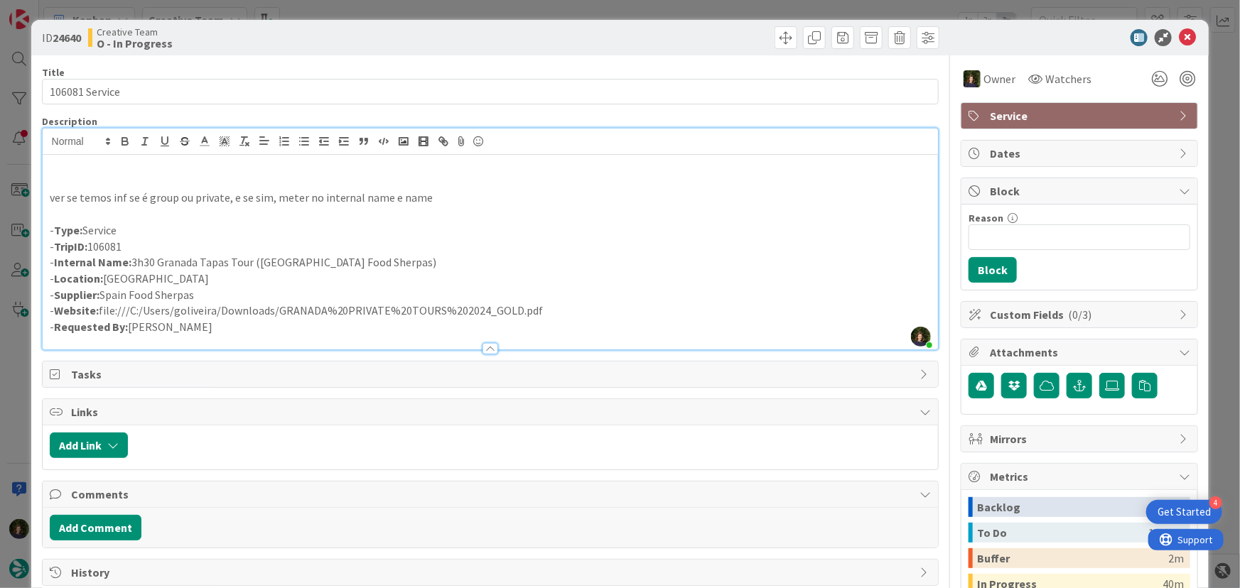
drag, startPoint x: 540, startPoint y: 310, endPoint x: 99, endPoint y: 309, distance: 440.6
click at [99, 309] on p "- Website: file:///C:/Users/goliveira/Downloads/GRANADA%20PRIVATE%20TOURS%20202…" at bounding box center [491, 311] width 882 height 16
copy p "file:///C:/Users/goliveira/Downloads/GRANADA%20PRIVATE%20TOURS%202024_GOLD.pdf"
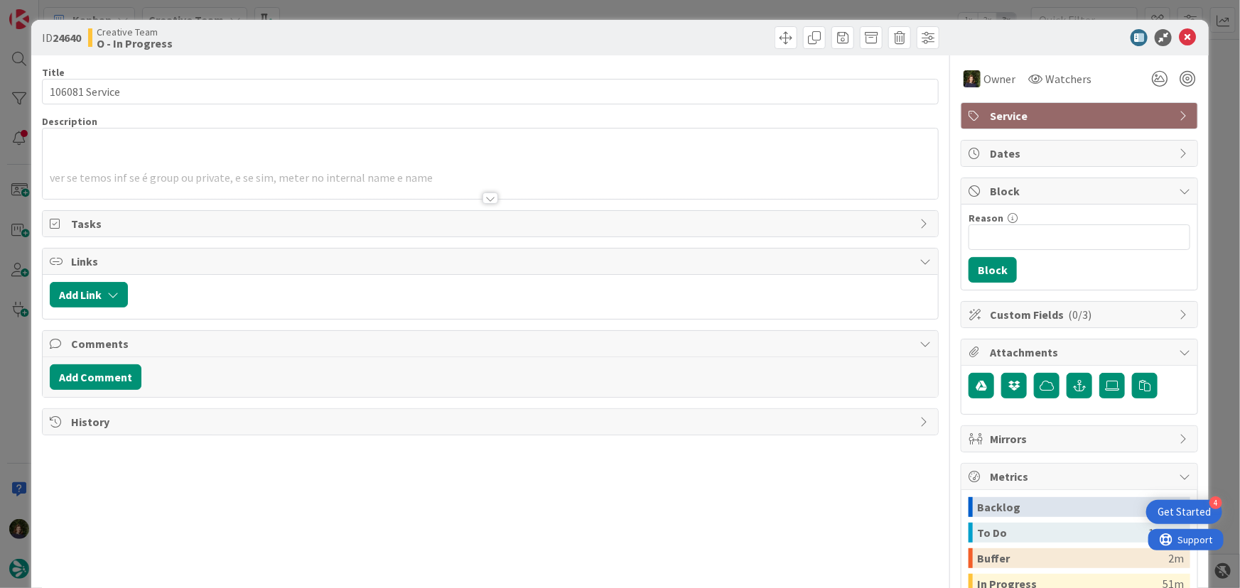
click at [486, 194] on div at bounding box center [490, 198] width 16 height 11
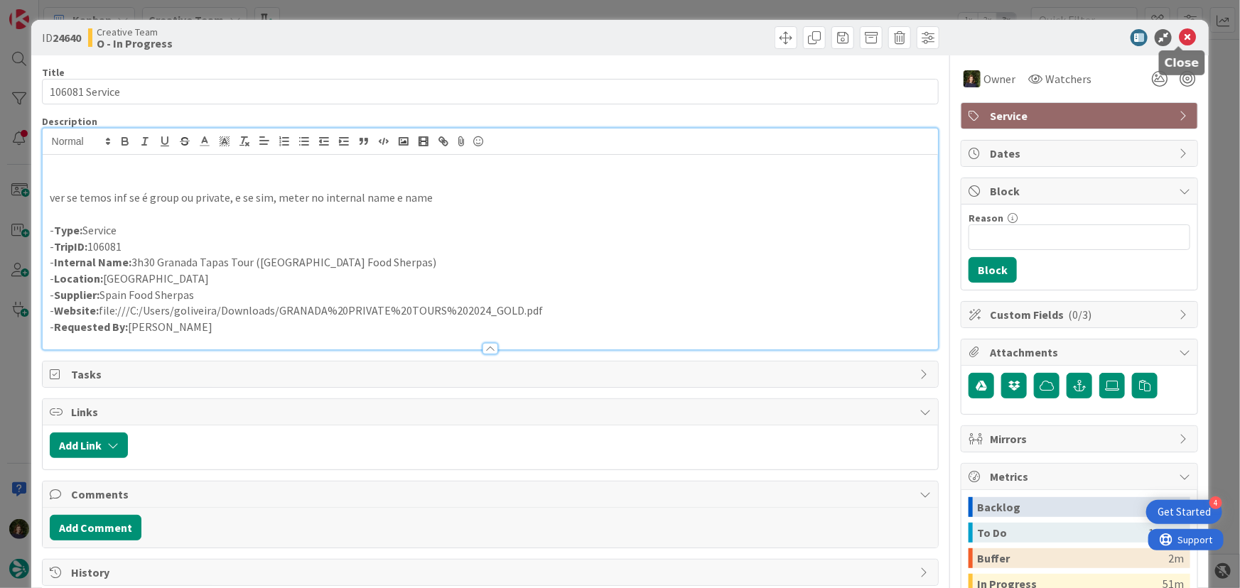
drag, startPoint x: 1179, startPoint y: 41, endPoint x: 1055, endPoint y: 161, distance: 172.9
click at [1179, 41] on icon at bounding box center [1187, 37] width 17 height 17
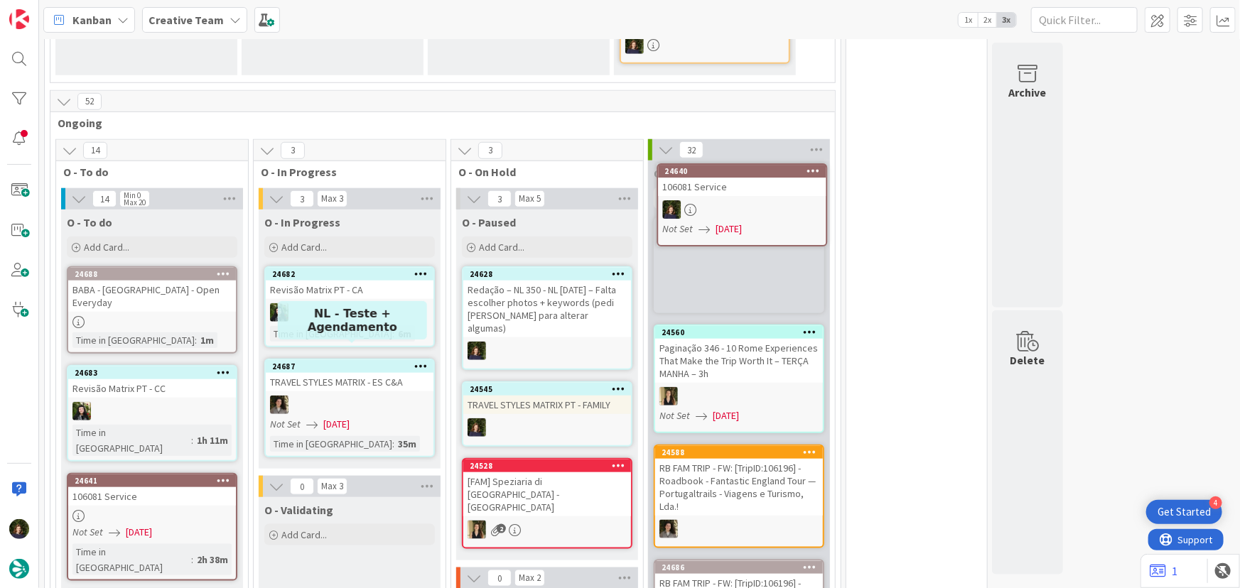
scroll to position [541, 0]
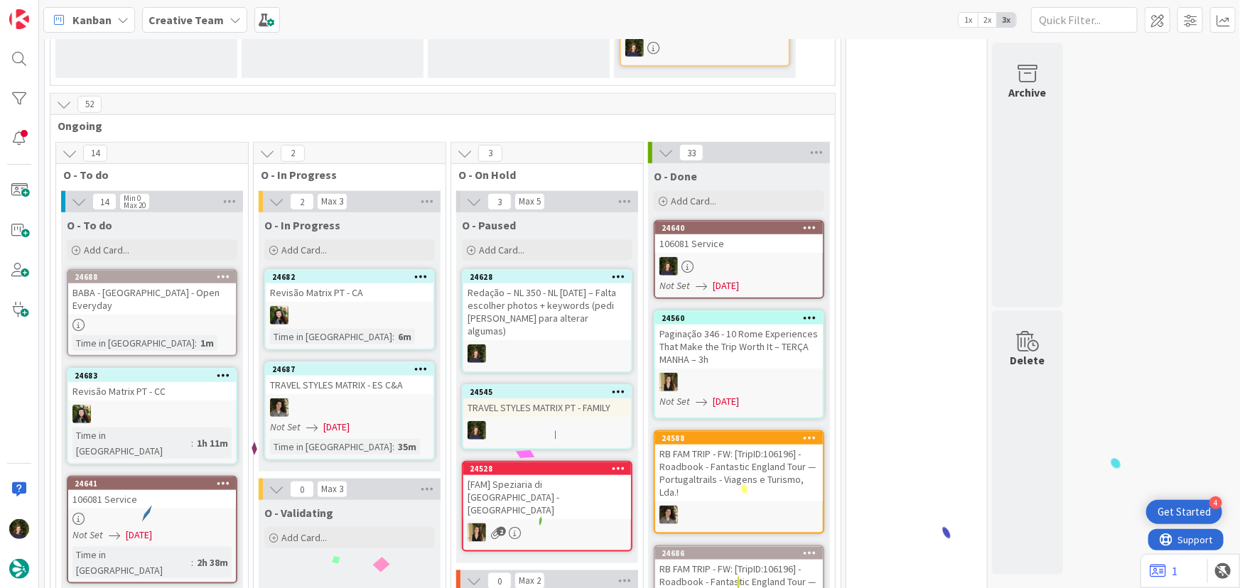
click at [735, 234] on div "106081 Service" at bounding box center [739, 243] width 168 height 18
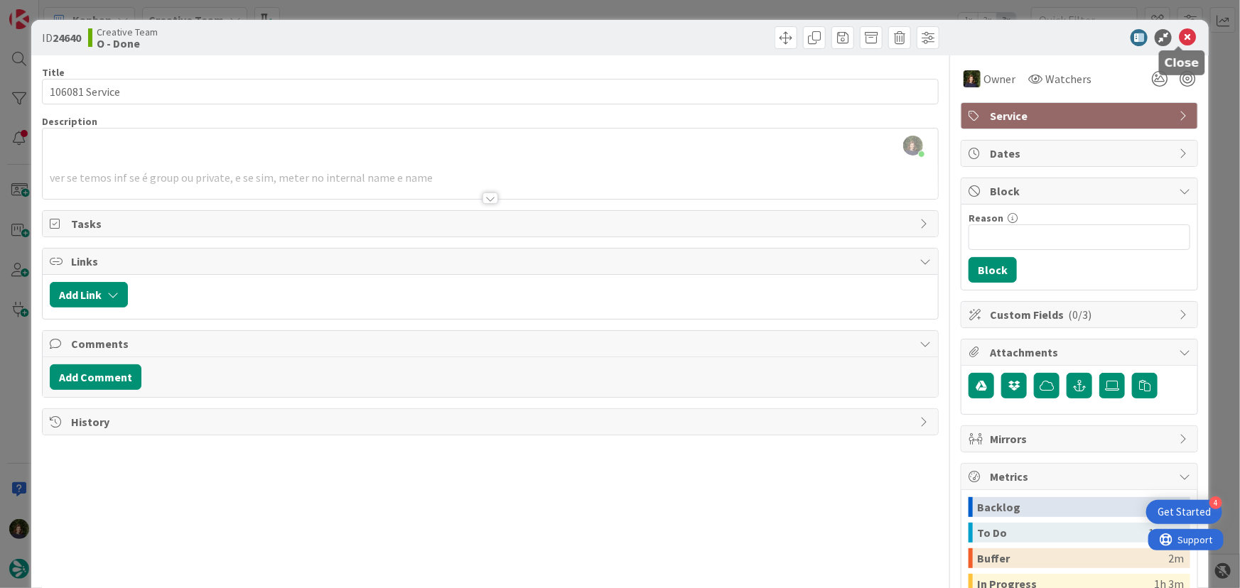
click at [1179, 36] on icon at bounding box center [1187, 37] width 17 height 17
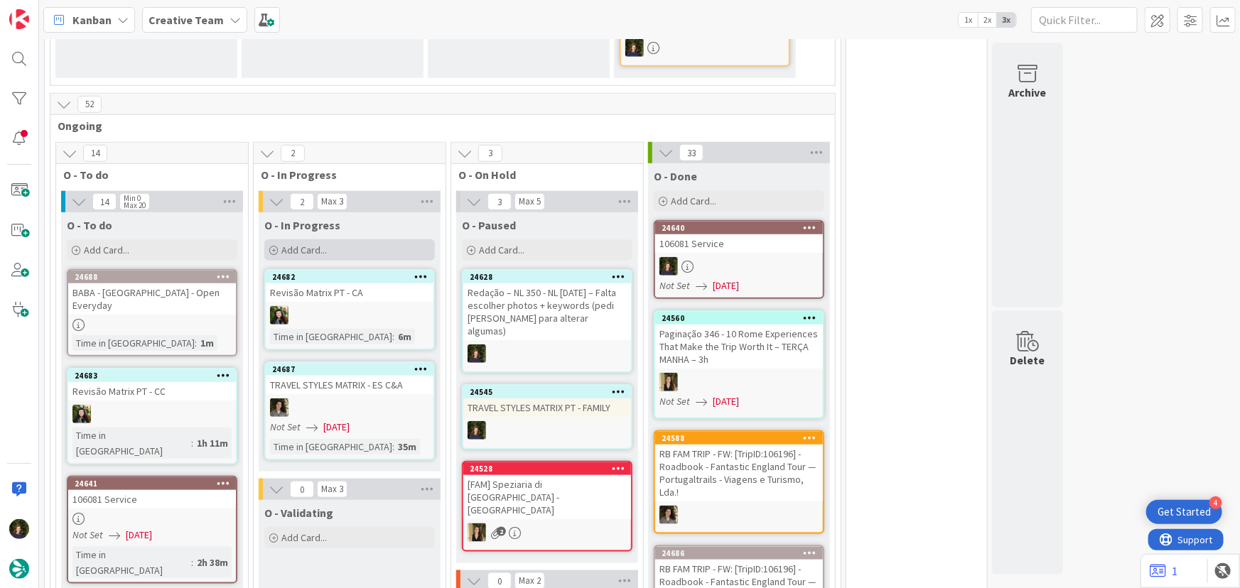
click at [323, 244] on span "Add Card..." at bounding box center [303, 250] width 45 height 13
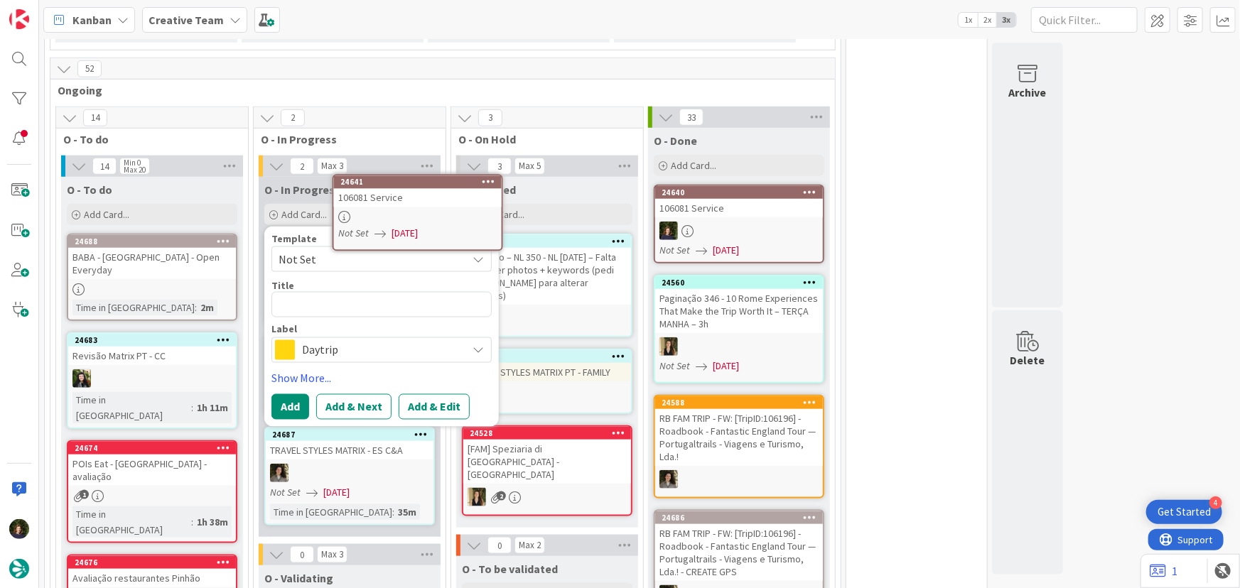
scroll to position [576, 0]
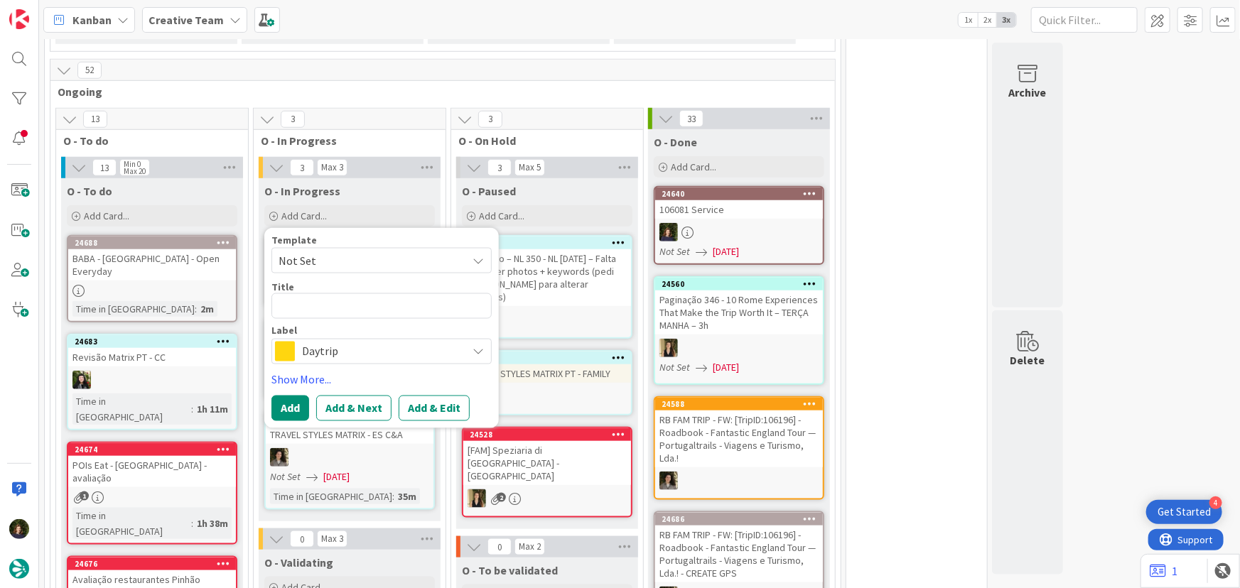
click at [364, 556] on div "O - Validating" at bounding box center [349, 563] width 171 height 14
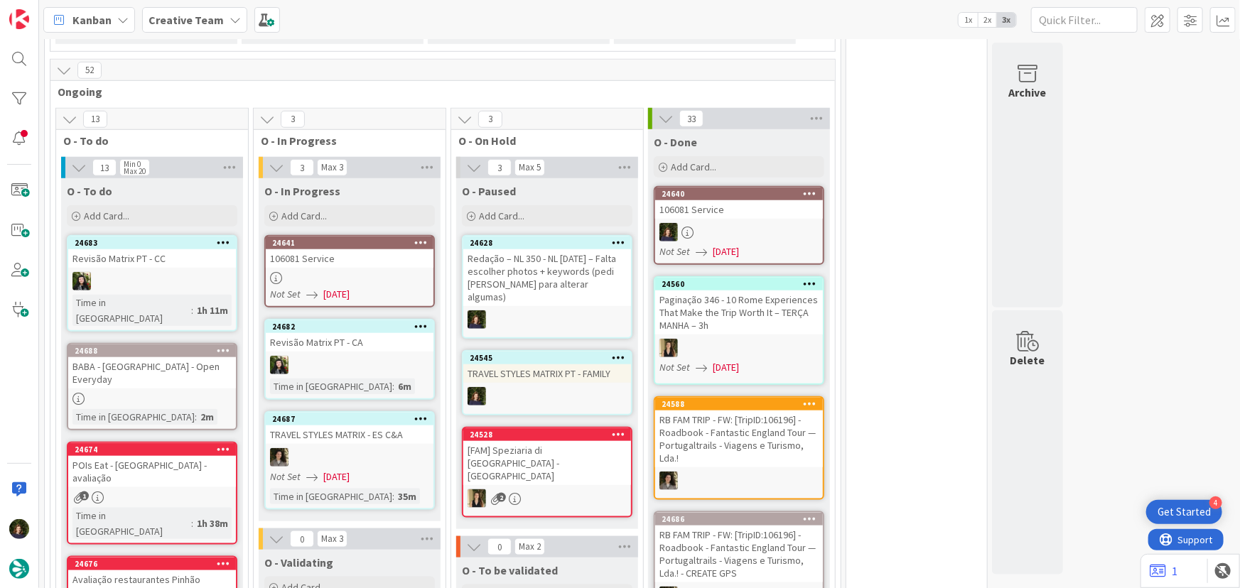
click at [333, 287] on span "[DATE]" at bounding box center [336, 294] width 26 height 15
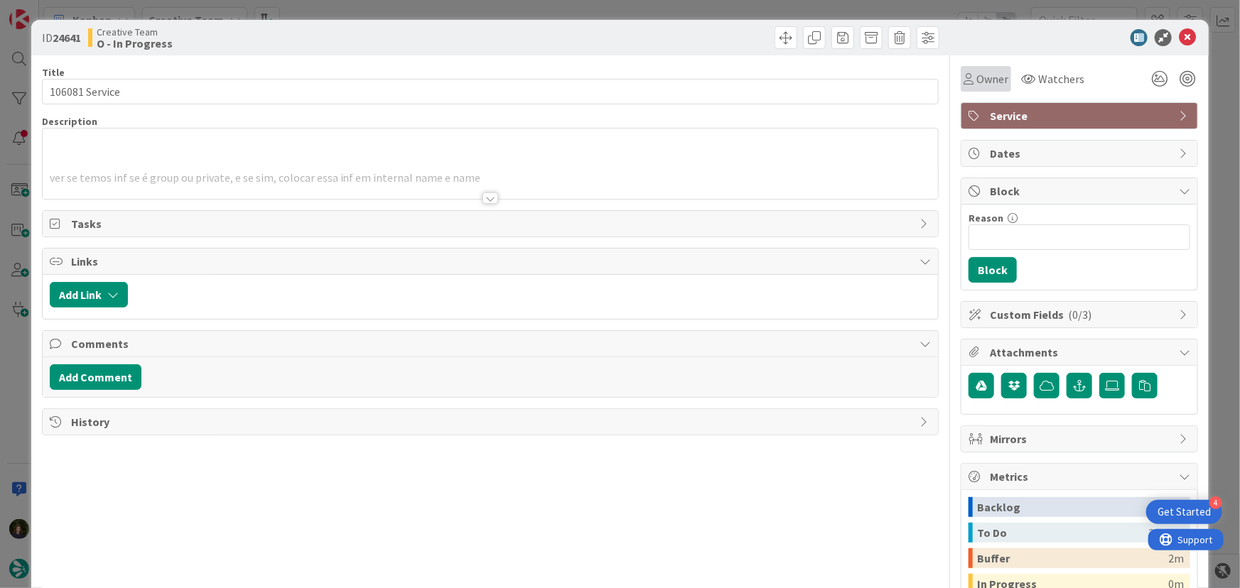
click at [981, 78] on span "Owner" at bounding box center [992, 78] width 32 height 17
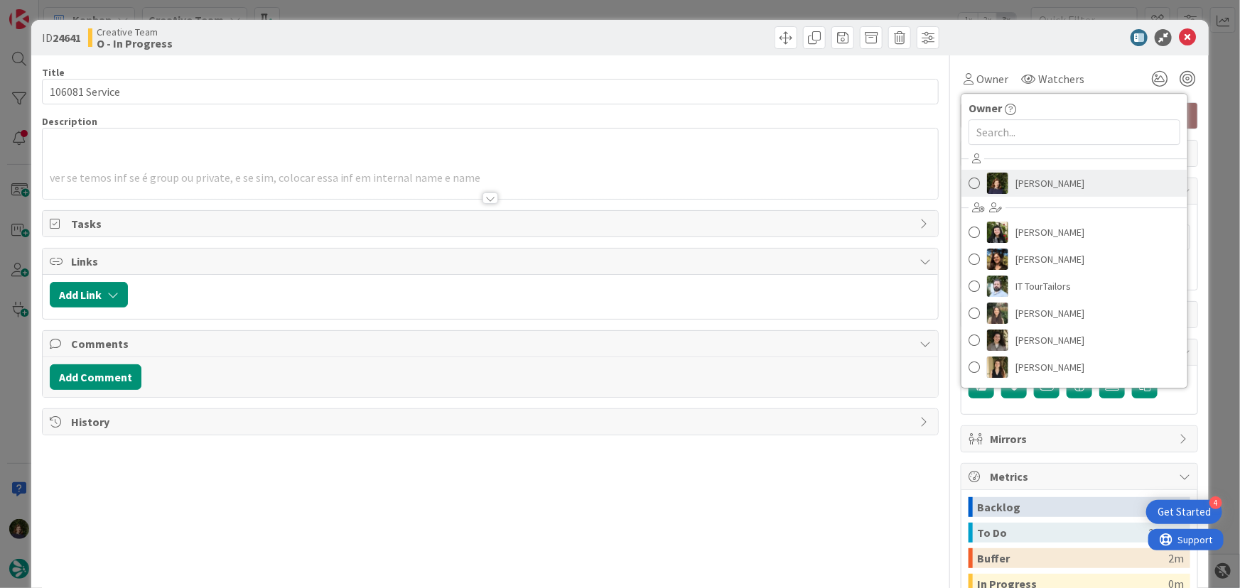
click at [1023, 180] on span "[PERSON_NAME]" at bounding box center [1049, 183] width 69 height 21
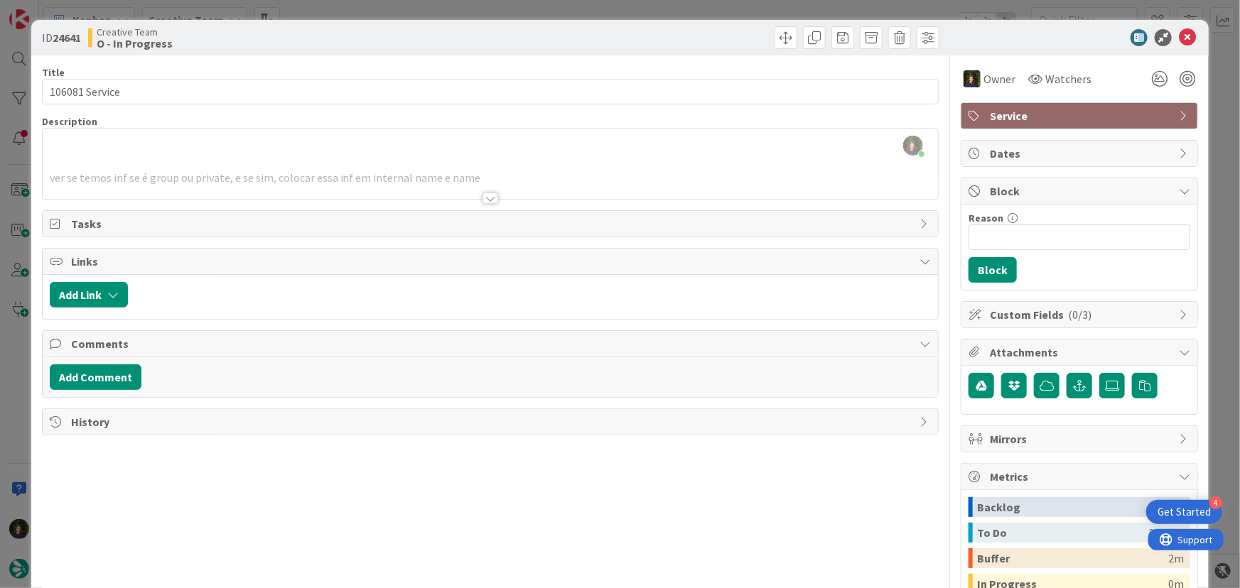
click at [482, 199] on div at bounding box center [490, 198] width 16 height 11
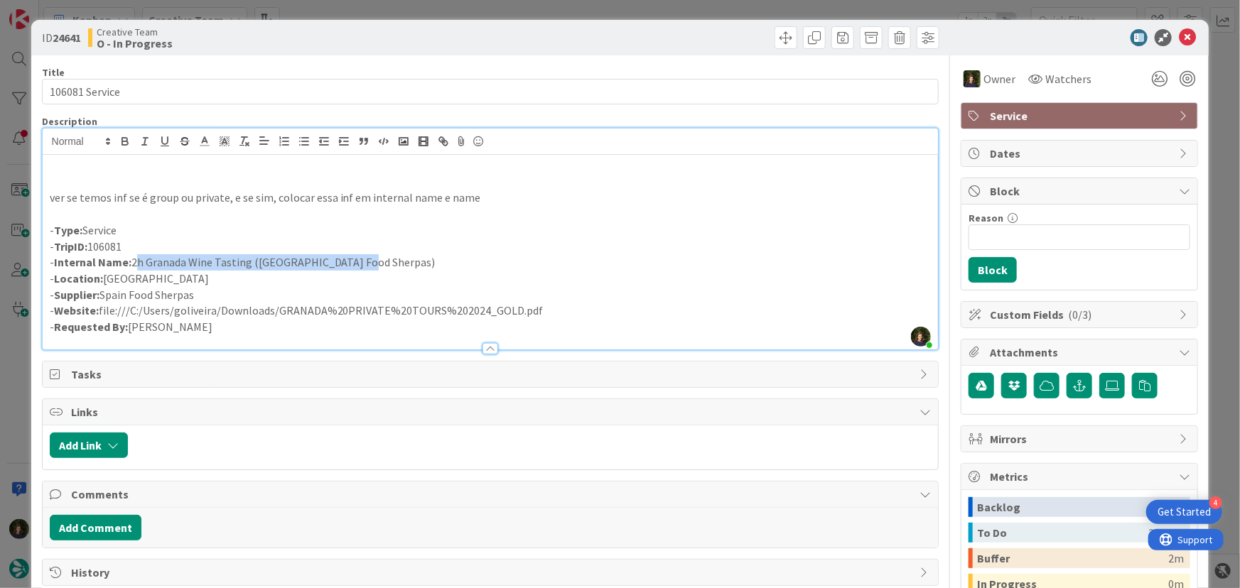
drag, startPoint x: 131, startPoint y: 262, endPoint x: 365, endPoint y: 264, distance: 233.1
click at [365, 264] on p "- Internal Name: 2h Granada Wine Tasting (Spain Food Sherpas)" at bounding box center [491, 262] width 882 height 16
copy p "2h Granada Wine Tasting ([GEOGRAPHIC_DATA] Food Sherpas)"
drag, startPoint x: 129, startPoint y: 243, endPoint x: 50, endPoint y: 247, distance: 78.3
click at [50, 245] on p "- TripID: 106081" at bounding box center [491, 247] width 882 height 16
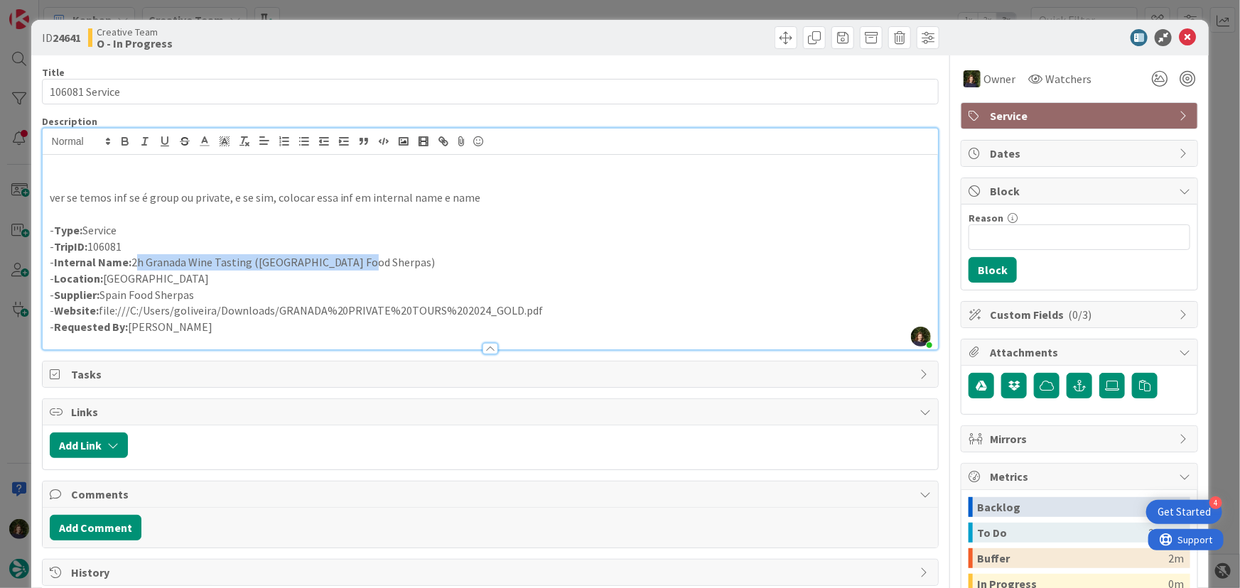
copy p "- TripID: 106081"
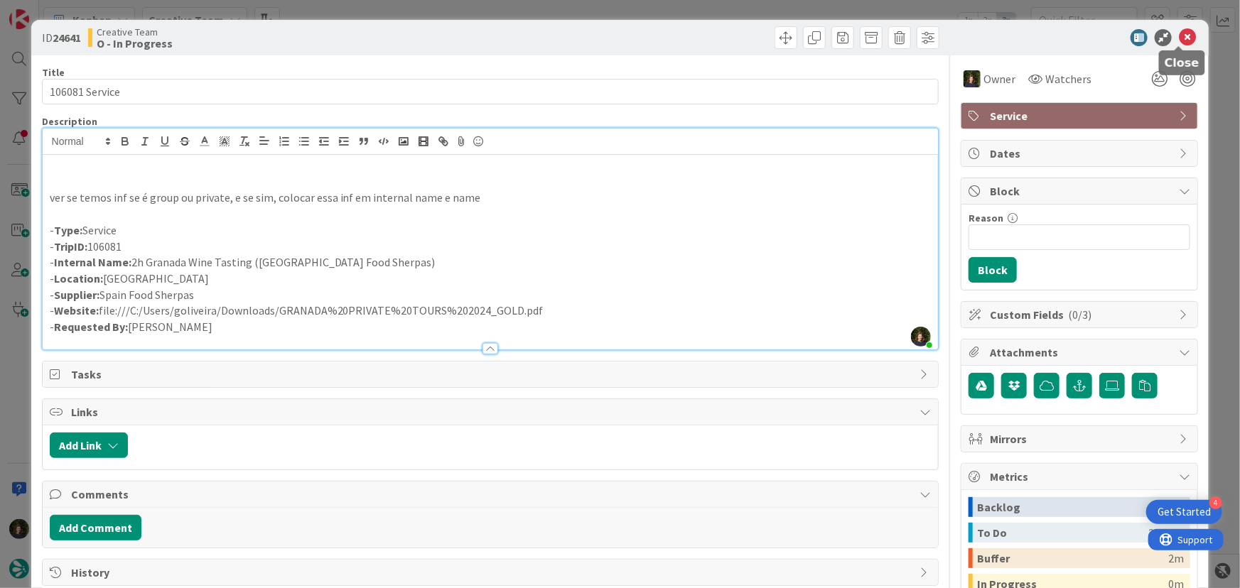
click at [1180, 36] on icon at bounding box center [1187, 37] width 17 height 17
